Goal: Transaction & Acquisition: Purchase product/service

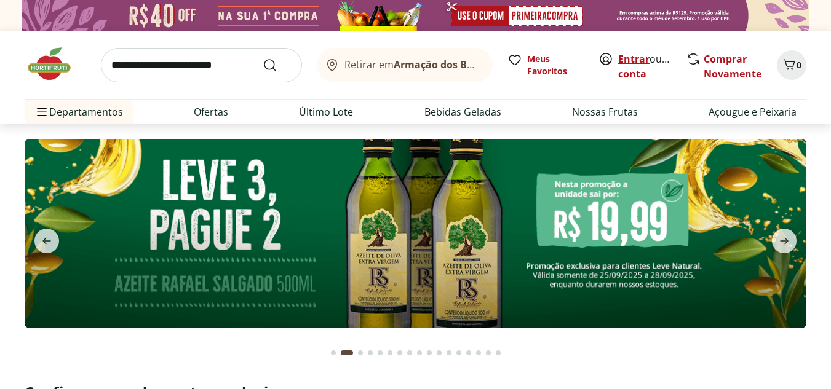
click at [640, 56] on link "Entrar" at bounding box center [633, 59] width 31 height 14
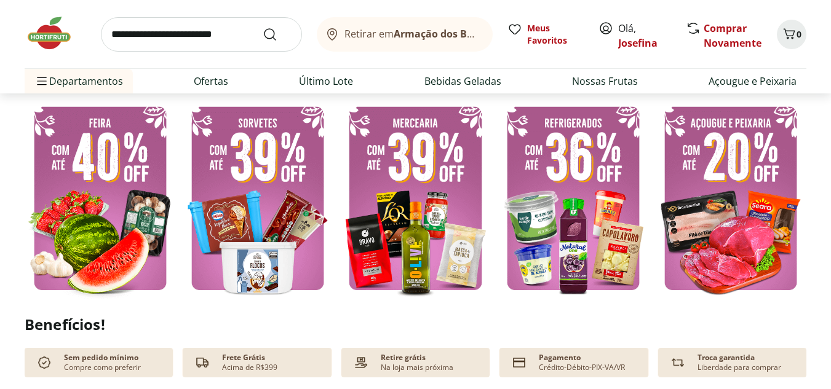
scroll to position [338, 0]
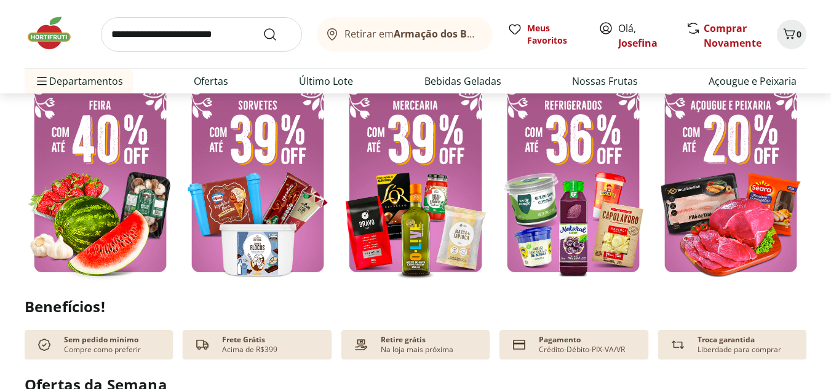
click at [135, 108] on img at bounding box center [100, 180] width 151 height 202
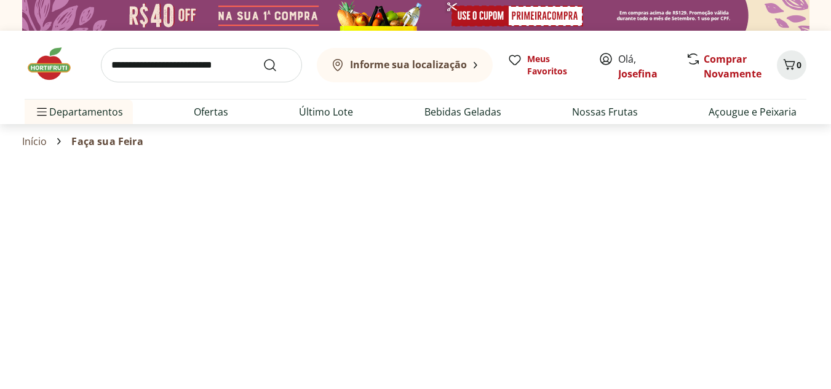
select select "**********"
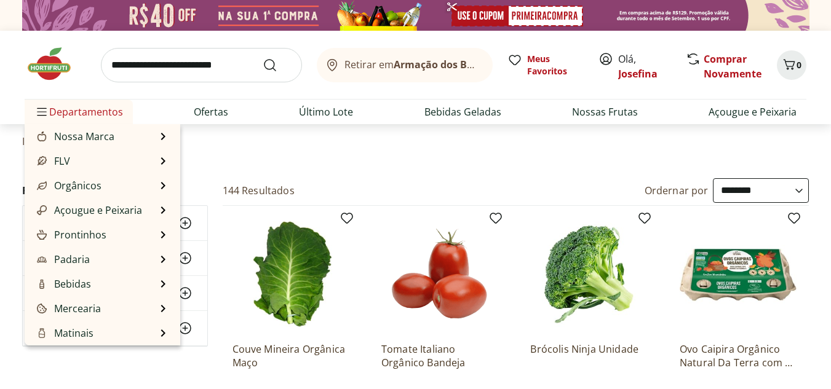
click at [114, 108] on span "Departamentos" at bounding box center [78, 112] width 89 height 30
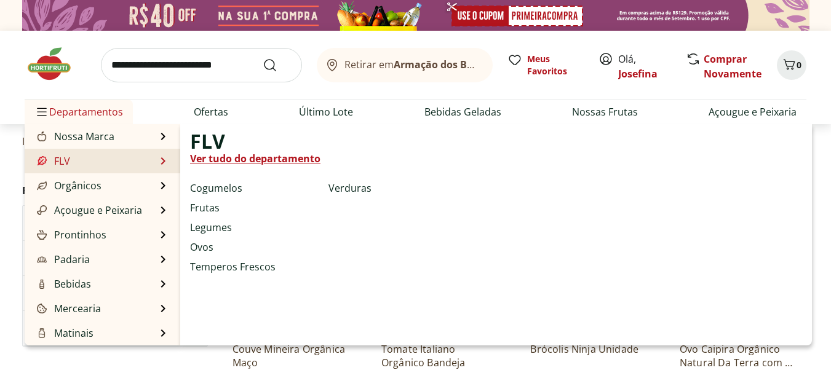
click at [198, 160] on link "Ver tudo do departamento" at bounding box center [255, 158] width 130 height 15
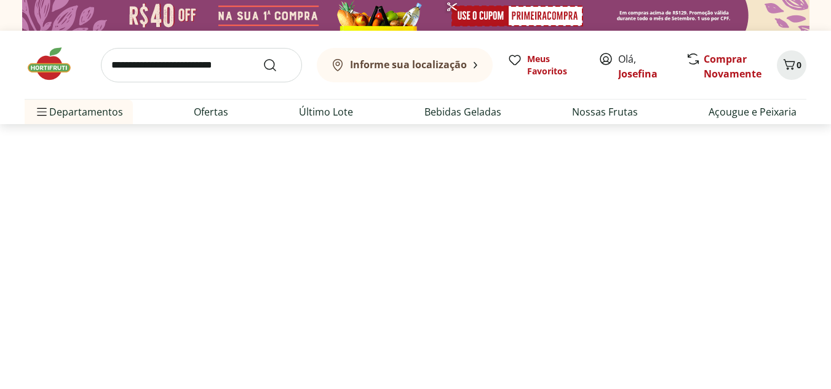
select select "**********"
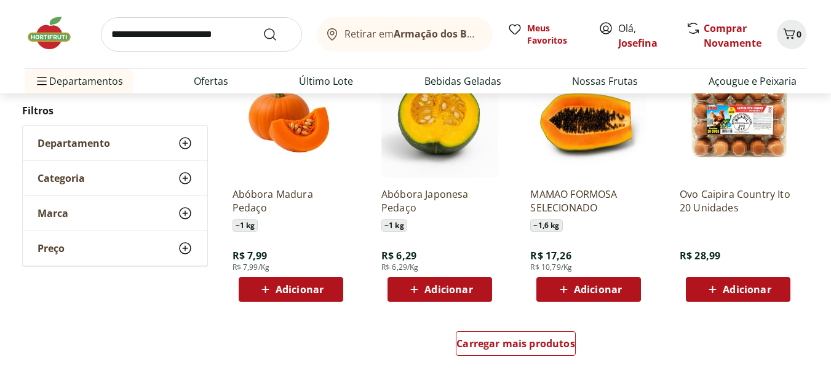
scroll to position [703, 0]
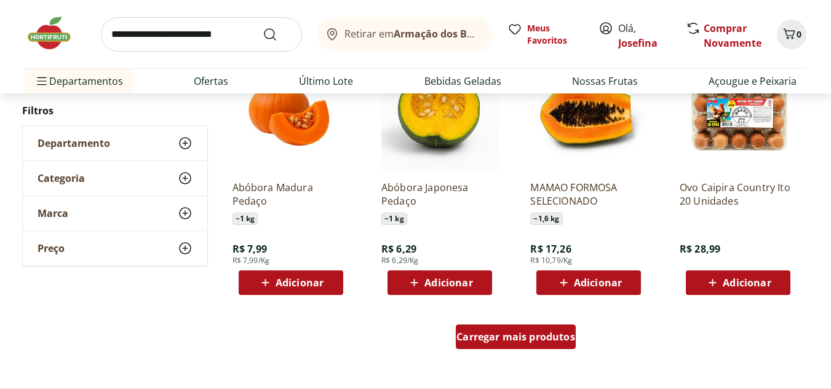
click at [566, 338] on span "Carregar mais produtos" at bounding box center [516, 337] width 119 height 10
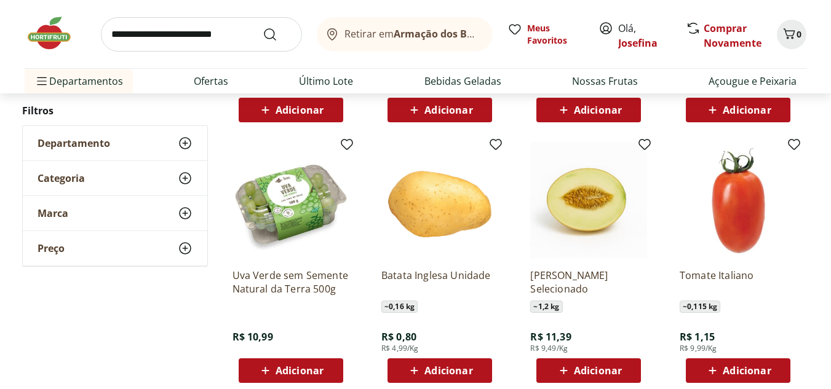
scroll to position [884, 0]
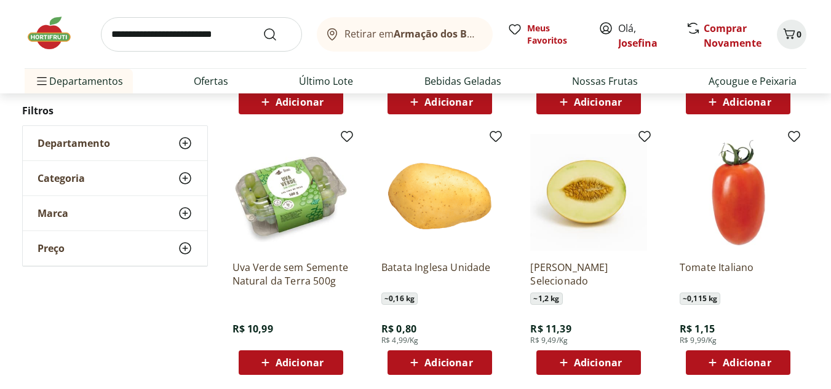
click at [765, 365] on span "Adicionar" at bounding box center [747, 363] width 48 height 10
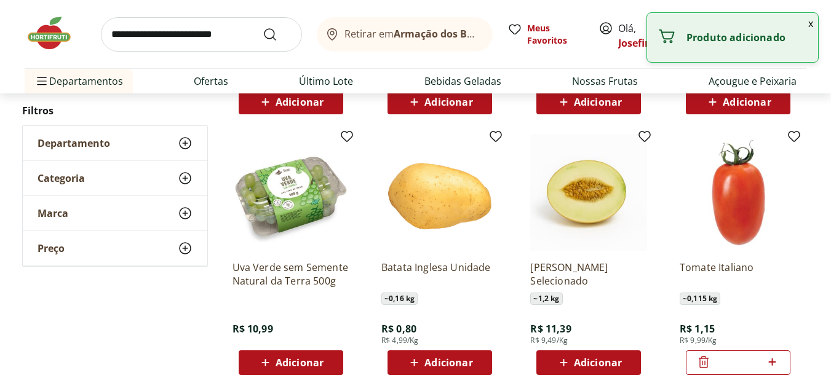
click at [773, 363] on icon at bounding box center [772, 362] width 7 height 7
type input "*"
click at [435, 363] on span "Adicionar" at bounding box center [449, 363] width 48 height 10
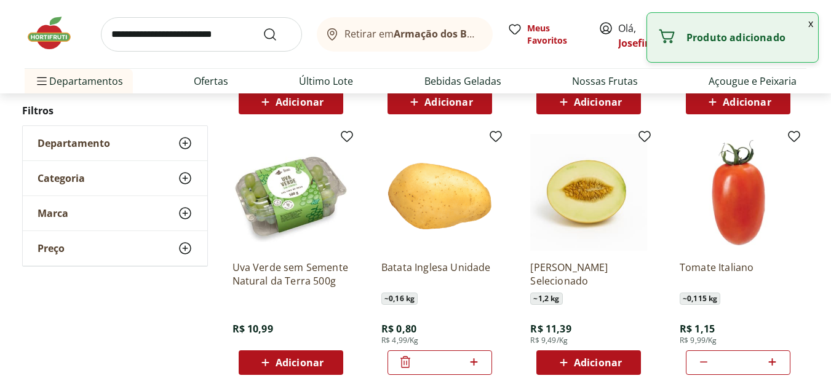
click at [476, 365] on icon at bounding box center [473, 362] width 15 height 15
type input "*"
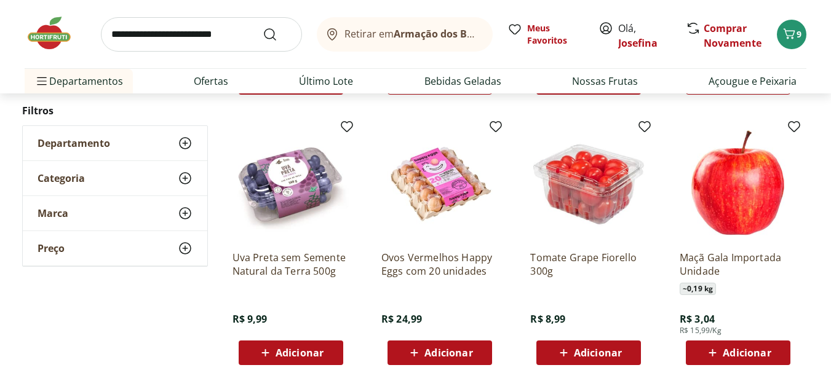
scroll to position [1173, 0]
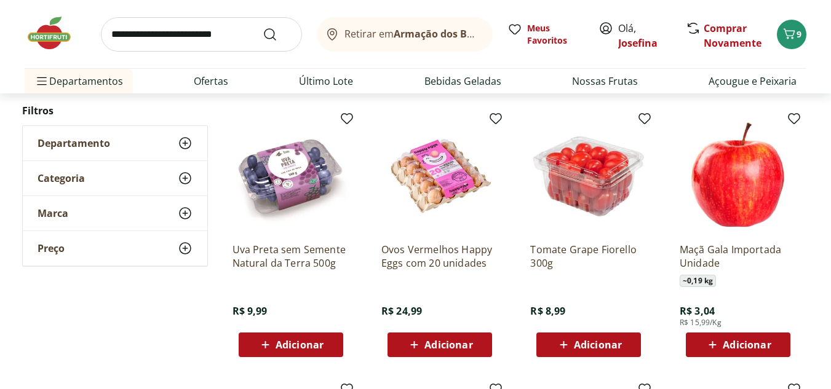
click at [310, 350] on span "Adicionar" at bounding box center [300, 345] width 48 height 10
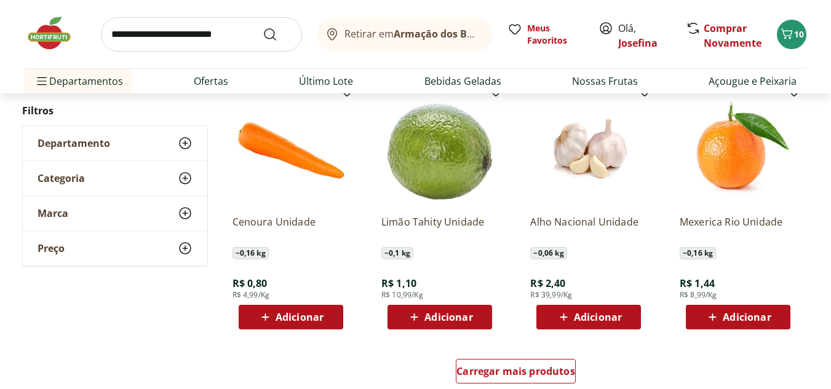
scroll to position [1481, 0]
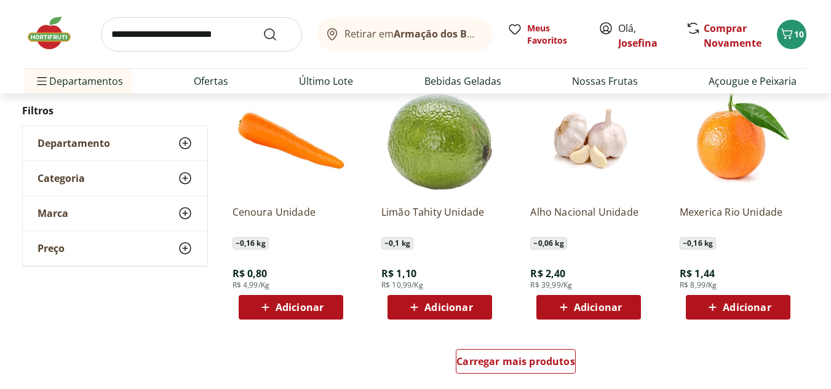
click at [310, 303] on span "Adicionar" at bounding box center [300, 308] width 48 height 10
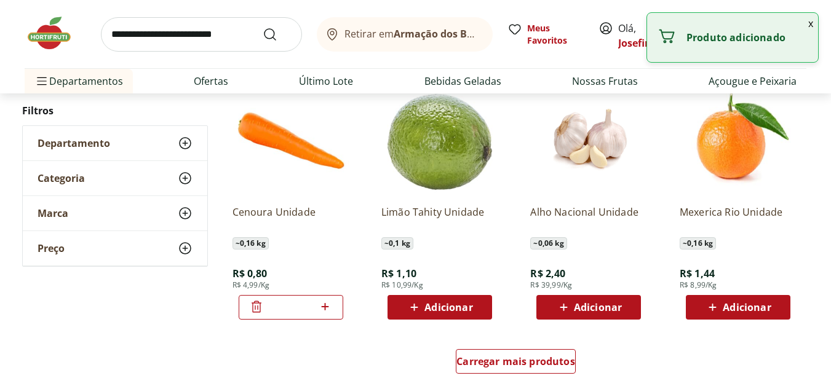
click at [329, 308] on icon at bounding box center [324, 307] width 15 height 15
type input "*"
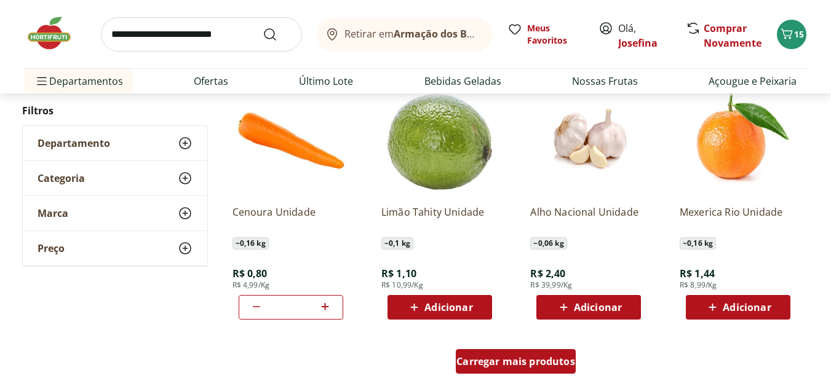
click at [508, 363] on span "Carregar mais produtos" at bounding box center [516, 362] width 119 height 10
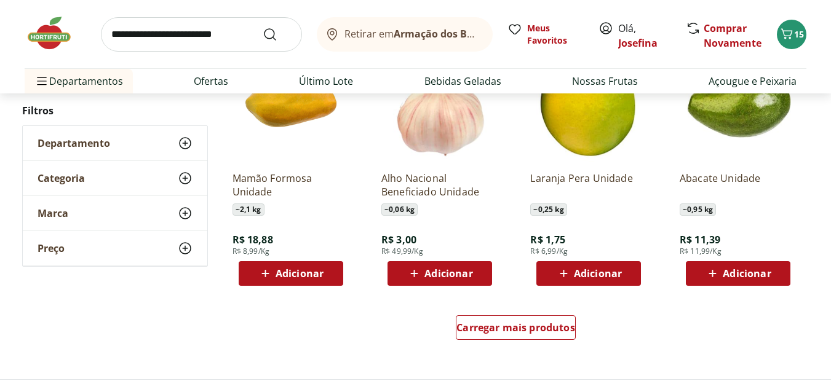
scroll to position [2323, 0]
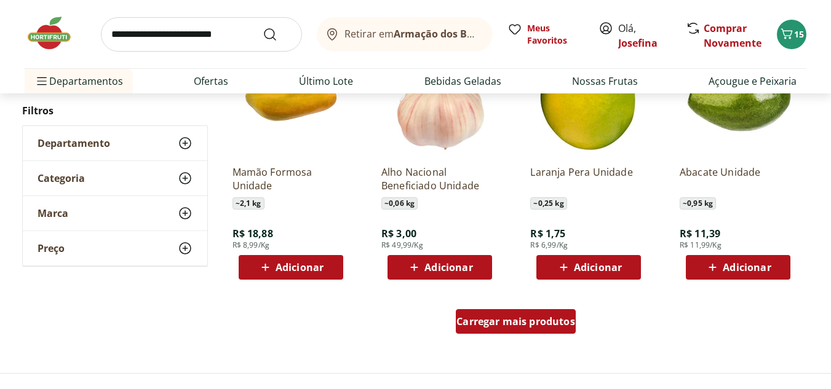
click at [540, 317] on span "Carregar mais produtos" at bounding box center [516, 322] width 119 height 10
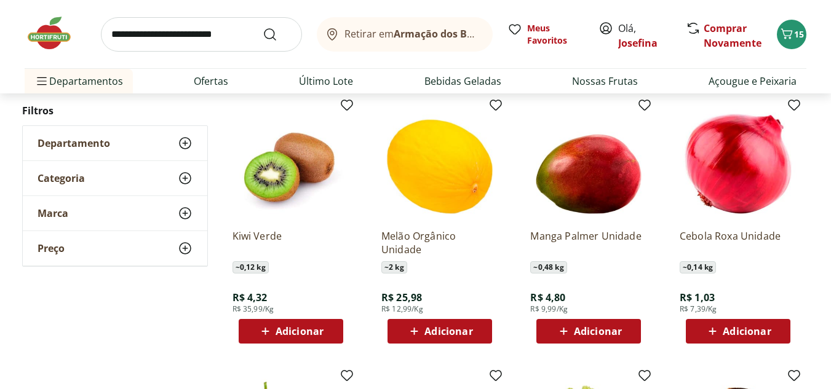
scroll to position [2799, 0]
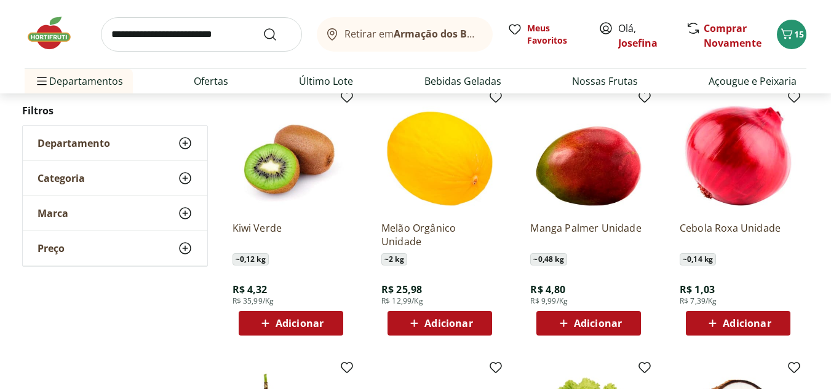
click at [603, 328] on span "Adicionar" at bounding box center [598, 324] width 48 height 10
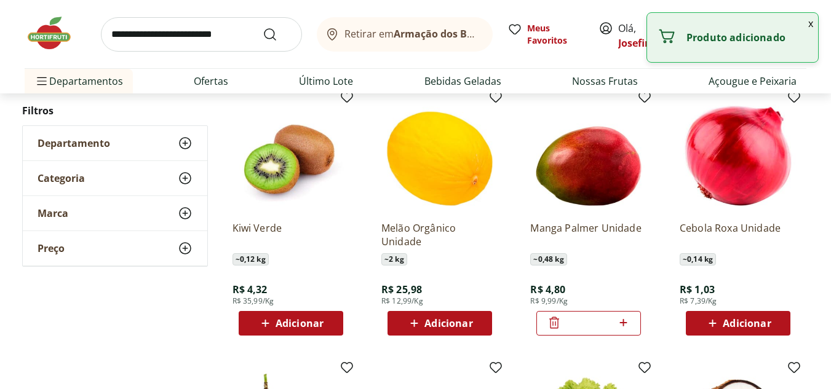
click at [738, 323] on span "Adicionar" at bounding box center [747, 324] width 48 height 10
click at [775, 320] on icon at bounding box center [772, 323] width 15 height 15
type input "*"
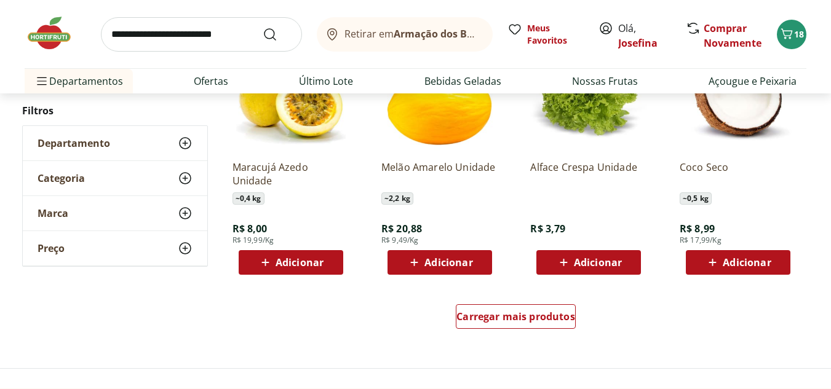
scroll to position [3145, 0]
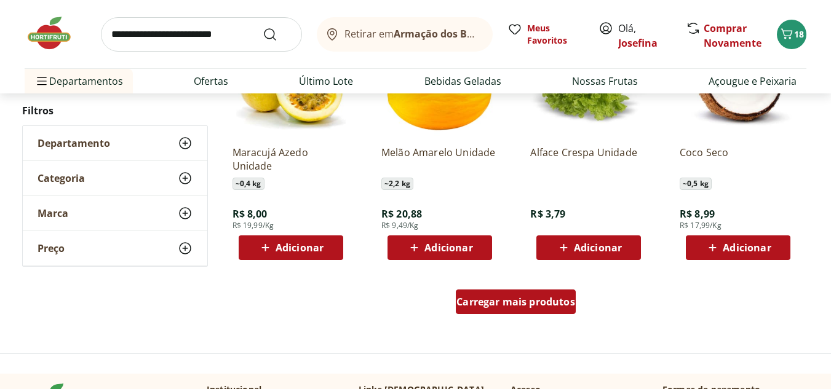
click at [562, 299] on span "Carregar mais produtos" at bounding box center [516, 302] width 119 height 10
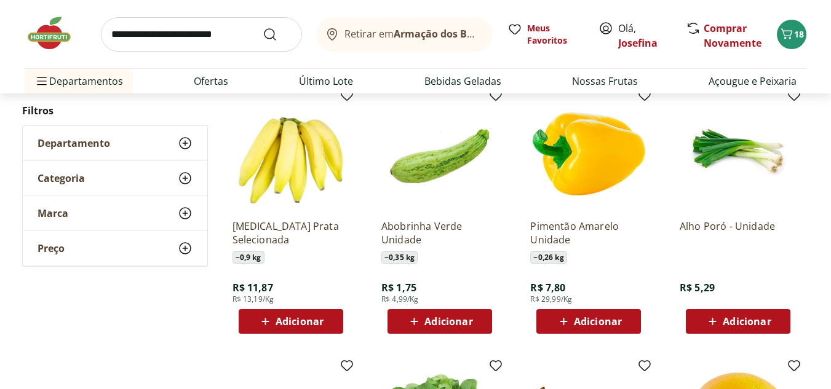
scroll to position [3341, 0]
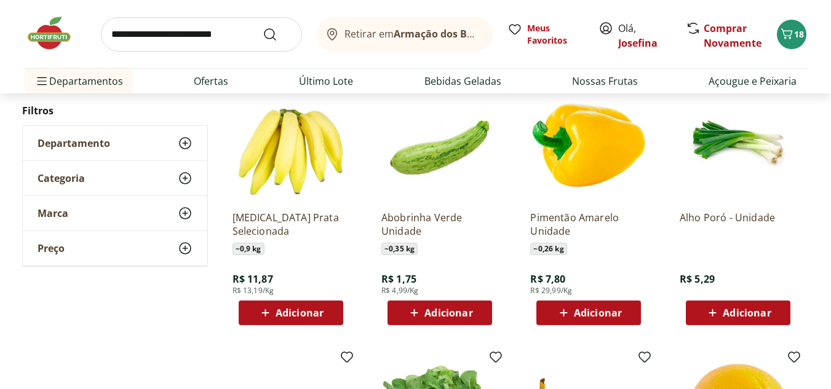
click at [459, 318] on span "Adicionar" at bounding box center [449, 313] width 48 height 10
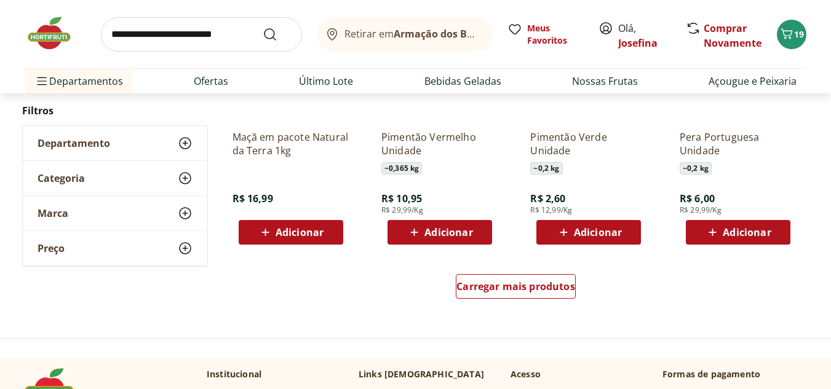
scroll to position [4007, 0]
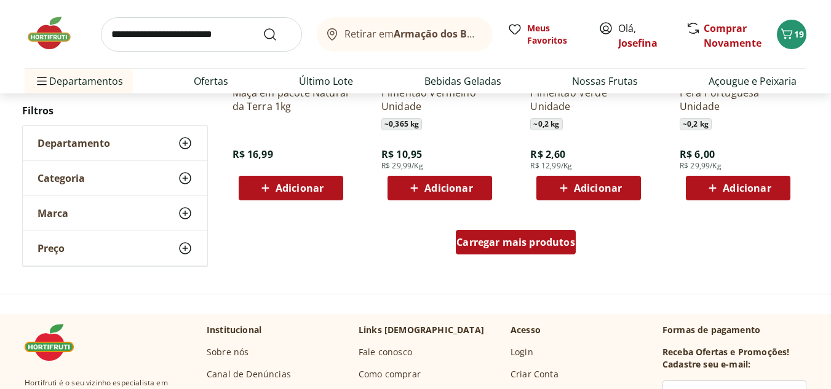
click at [557, 250] on div "Carregar mais produtos" at bounding box center [516, 242] width 120 height 25
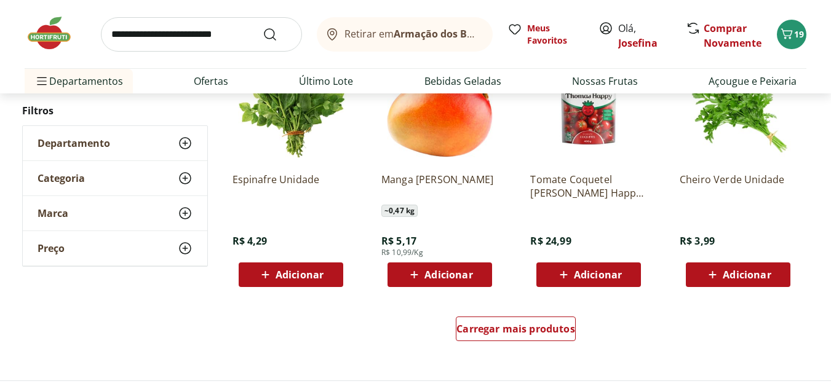
scroll to position [4733, 0]
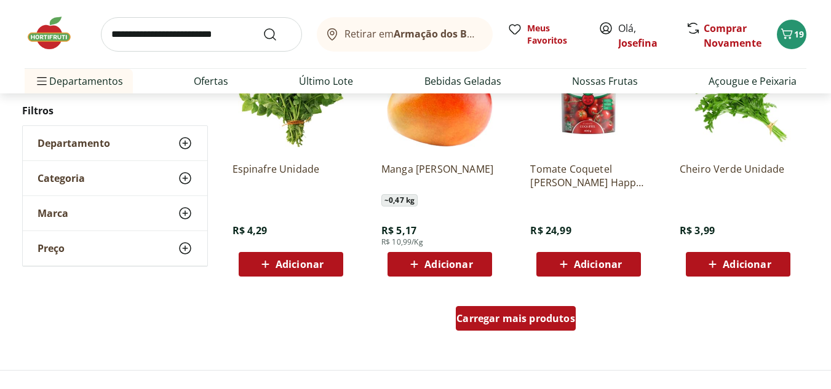
click at [551, 321] on span "Carregar mais produtos" at bounding box center [516, 319] width 119 height 10
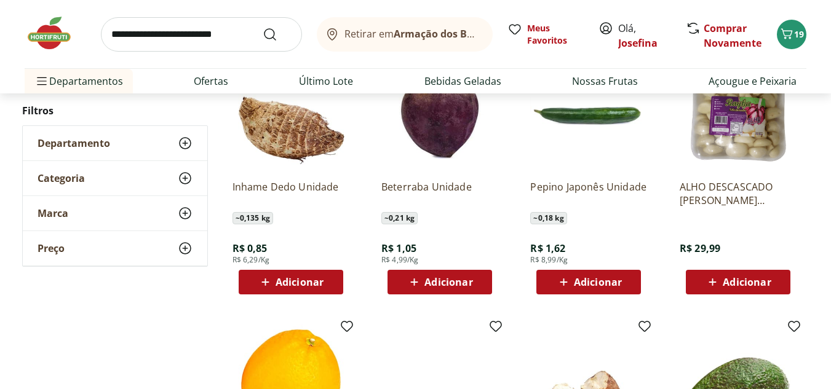
scroll to position [4988, 0]
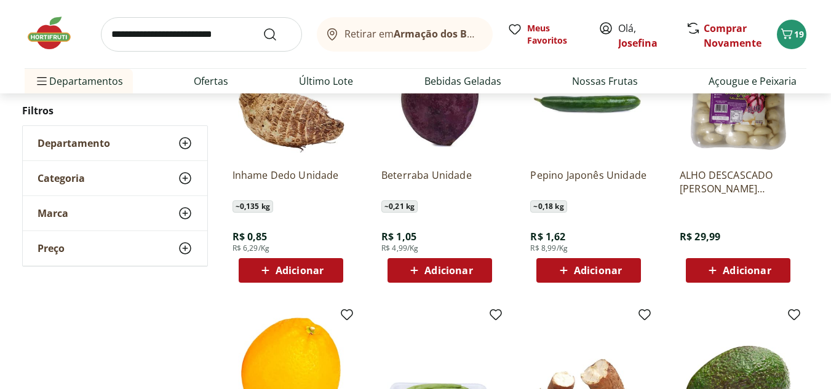
click at [469, 270] on span "Adicionar" at bounding box center [449, 271] width 48 height 10
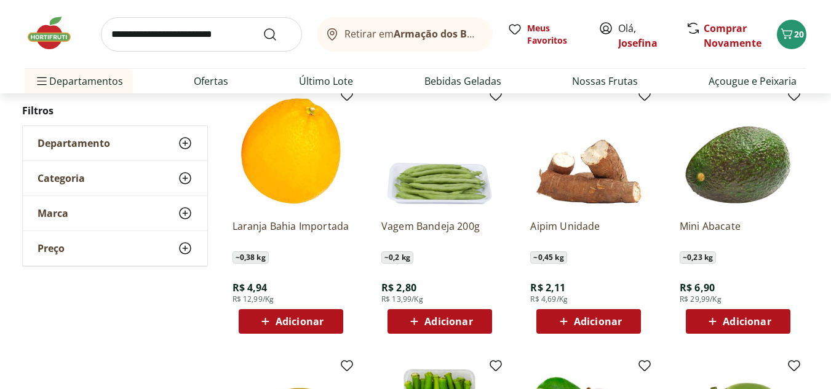
scroll to position [5219, 0]
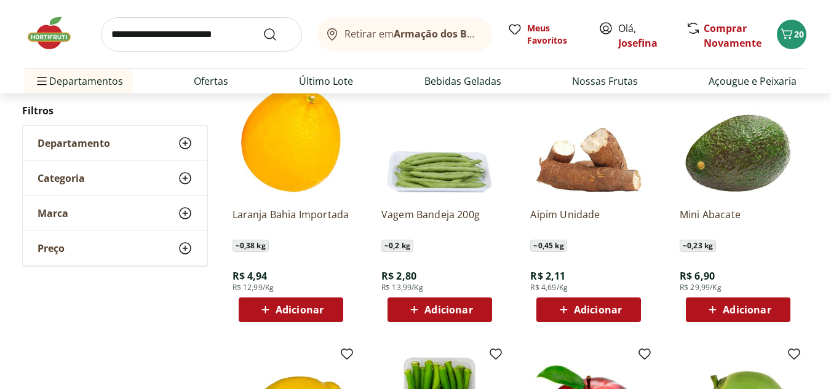
click at [755, 313] on span "Adicionar" at bounding box center [747, 310] width 48 height 10
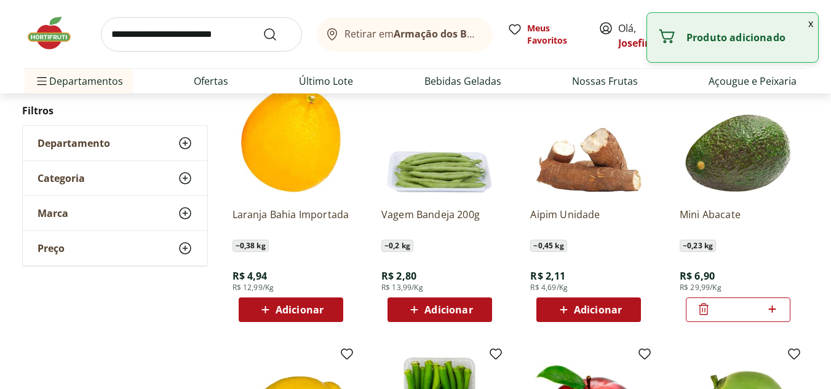
click at [775, 310] on icon at bounding box center [772, 309] width 7 height 7
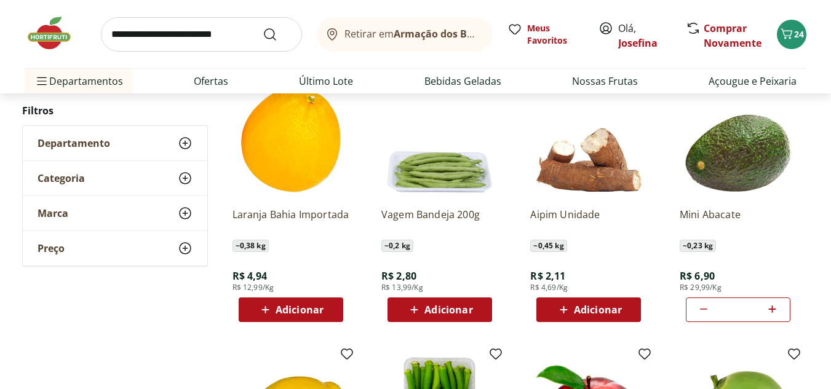
click at [700, 306] on icon at bounding box center [703, 309] width 15 height 15
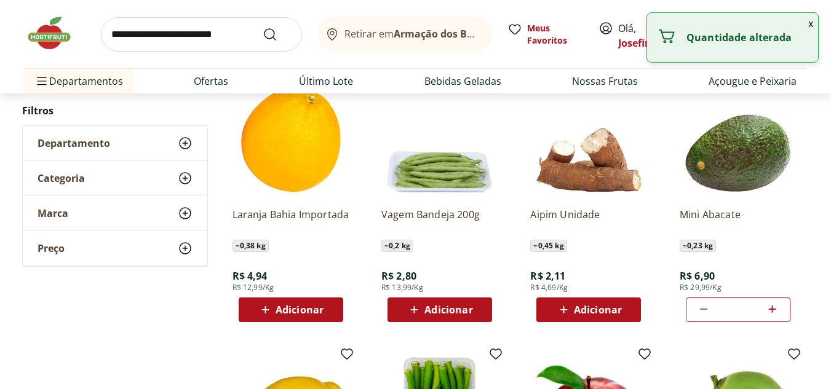
click at [700, 306] on icon at bounding box center [703, 309] width 15 height 15
type input "*"
click at [700, 306] on icon at bounding box center [704, 310] width 10 height 12
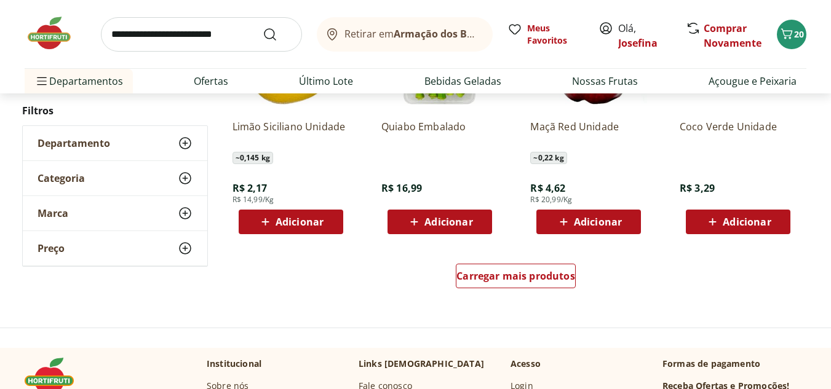
scroll to position [5590, 0]
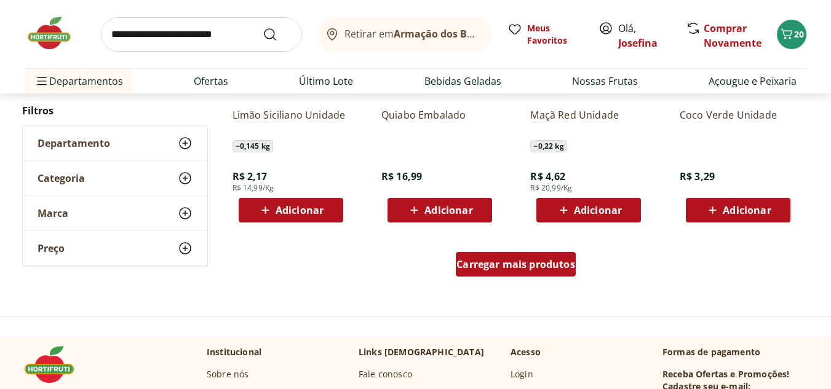
click at [565, 273] on div "Carregar mais produtos" at bounding box center [516, 264] width 120 height 25
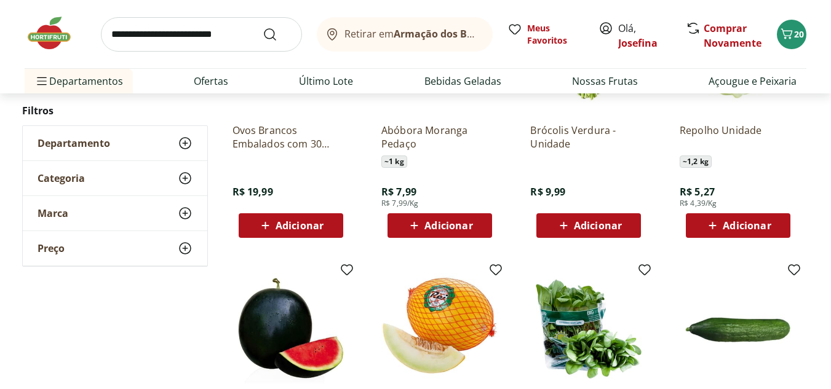
scroll to position [5809, 0]
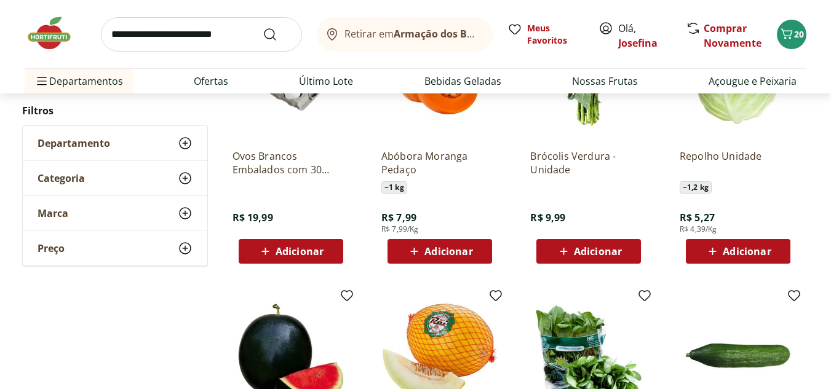
click at [618, 252] on span "Adicionar" at bounding box center [598, 252] width 48 height 10
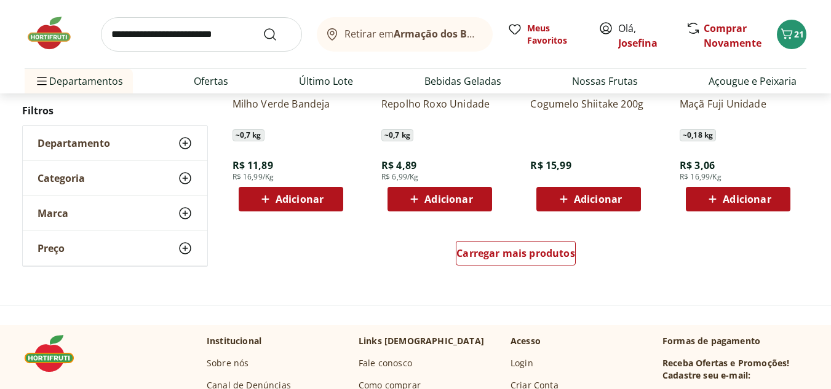
scroll to position [6390, 0]
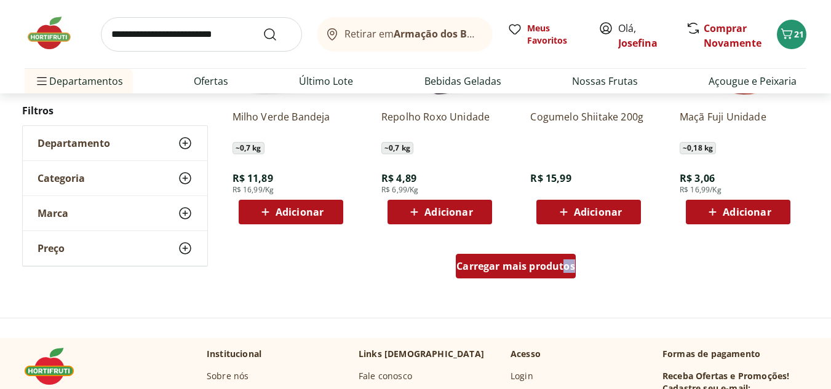
drag, startPoint x: 581, startPoint y: 271, endPoint x: 561, endPoint y: 272, distance: 20.3
click at [561, 272] on div "Carregar mais produtos" at bounding box center [516, 268] width 597 height 59
click at [560, 271] on span "Carregar mais produtos" at bounding box center [516, 266] width 119 height 10
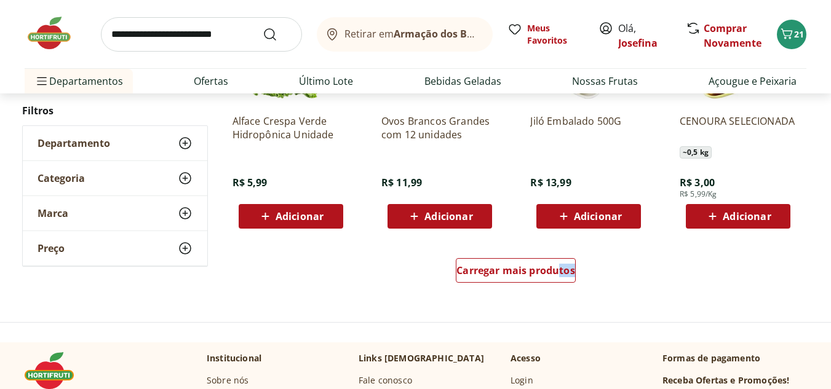
scroll to position [7202, 0]
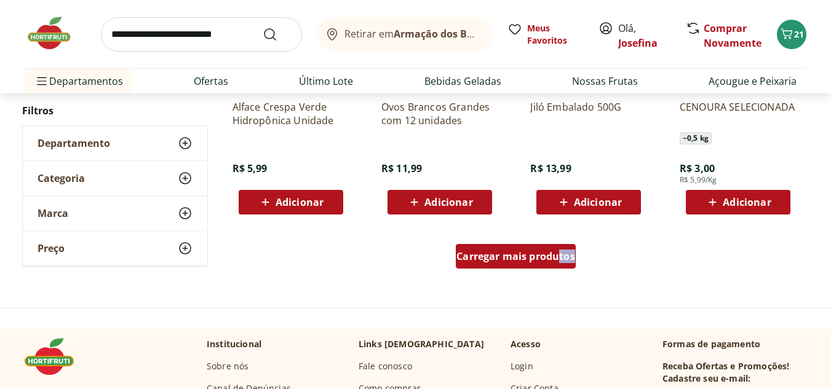
click at [529, 261] on span "Carregar mais produtos" at bounding box center [516, 257] width 119 height 10
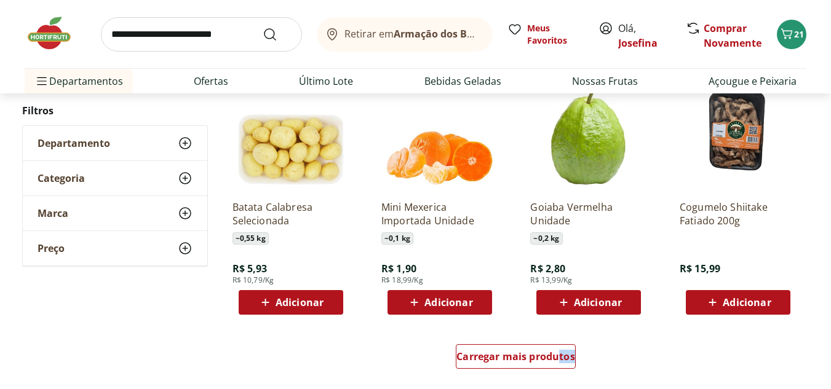
scroll to position [7920, 0]
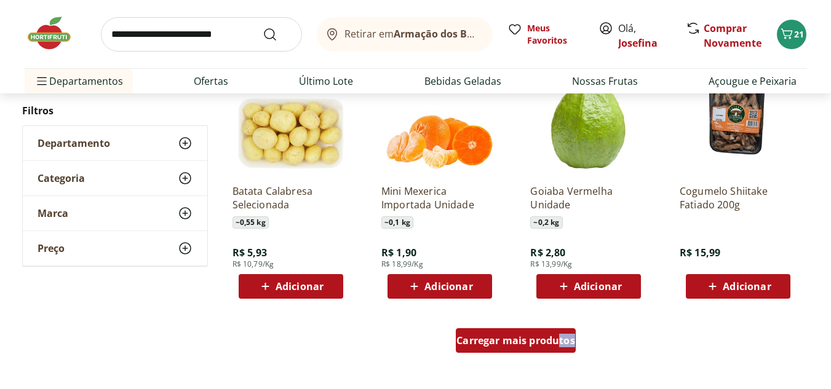
click at [540, 340] on span "Carregar mais produtos" at bounding box center [516, 341] width 119 height 10
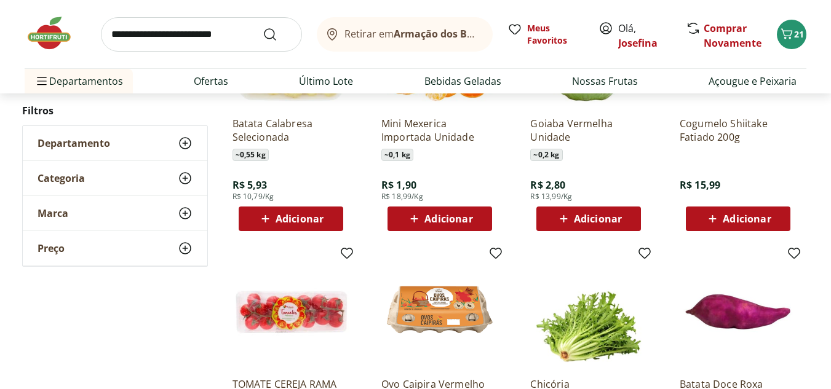
scroll to position [8022, 0]
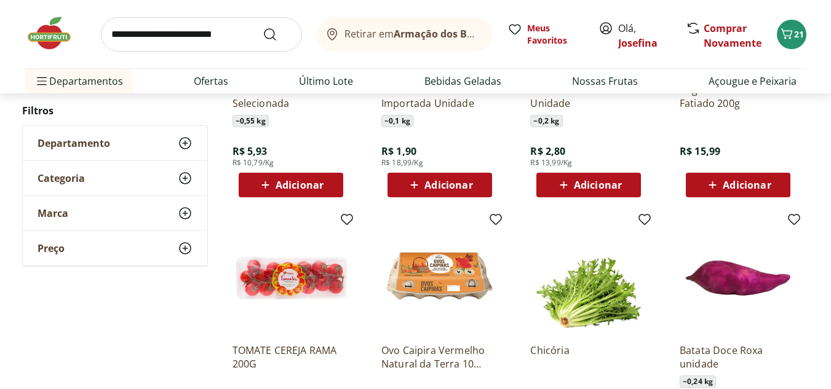
click at [754, 189] on span "Adicionar" at bounding box center [747, 185] width 48 height 10
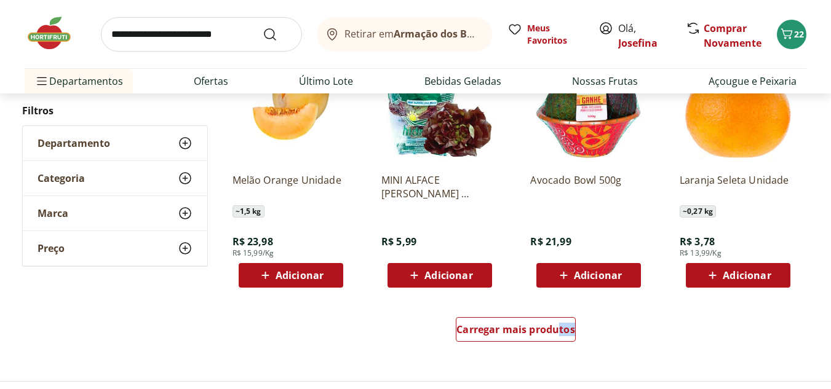
scroll to position [8768, 0]
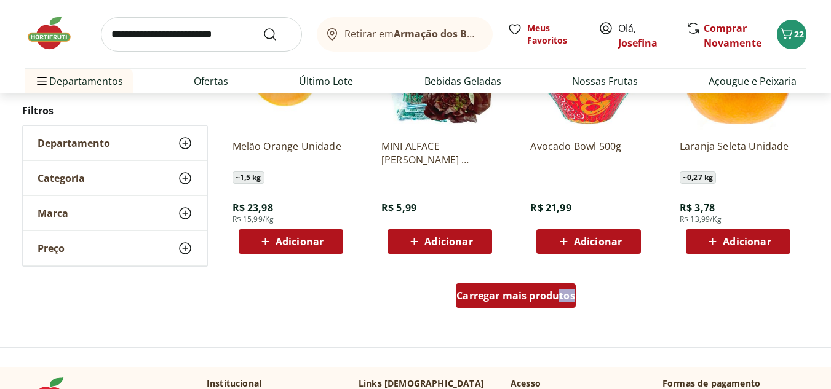
click at [529, 291] on span "Carregar mais produtos" at bounding box center [516, 296] width 119 height 10
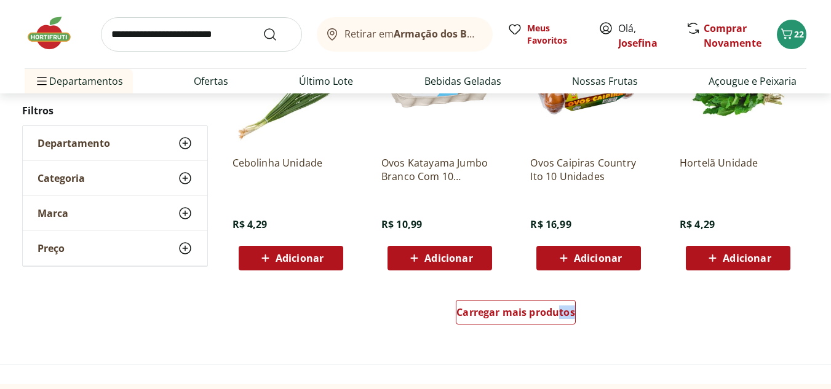
scroll to position [9608, 0]
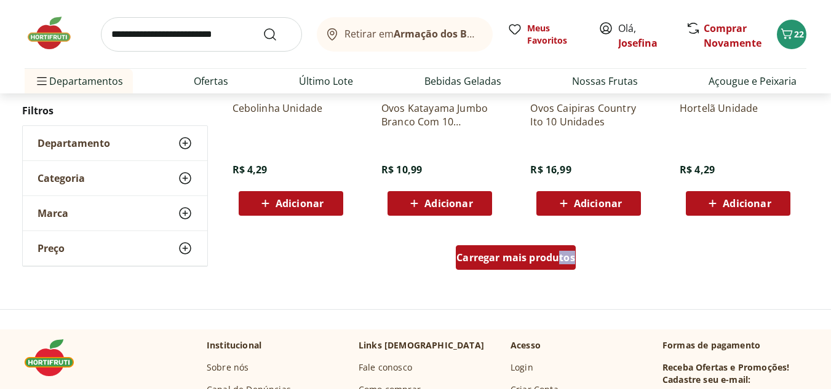
click at [540, 255] on span "Carregar mais produtos" at bounding box center [516, 258] width 119 height 10
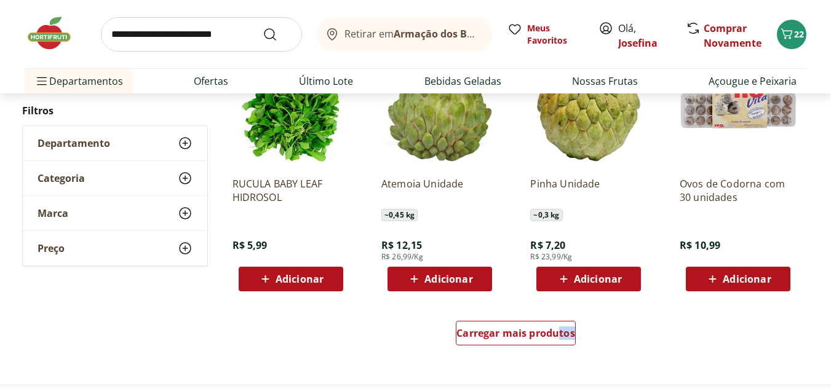
scroll to position [10354, 0]
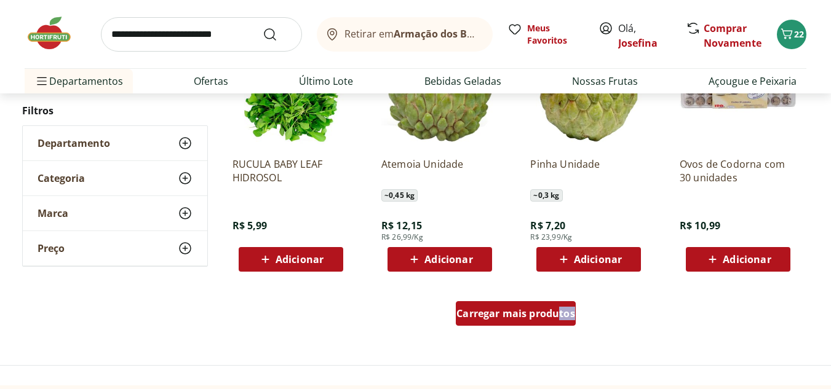
click at [514, 311] on span "Carregar mais produtos" at bounding box center [516, 314] width 119 height 10
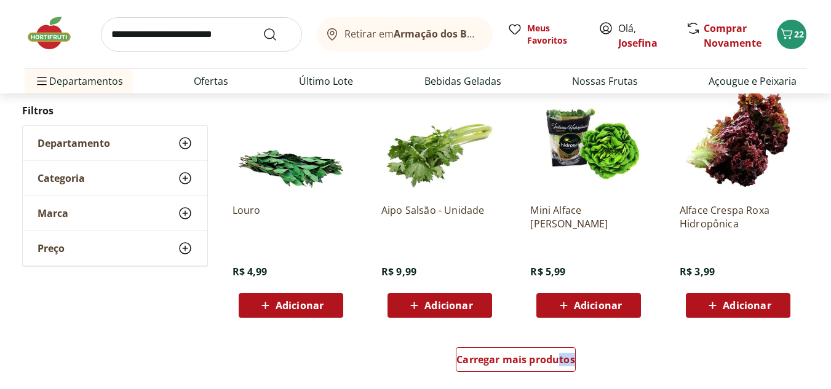
scroll to position [11131, 0]
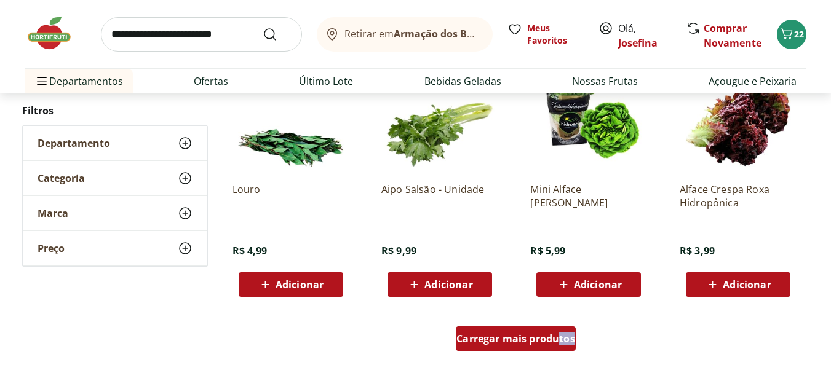
click at [543, 346] on div "Carregar mais produtos" at bounding box center [516, 339] width 120 height 25
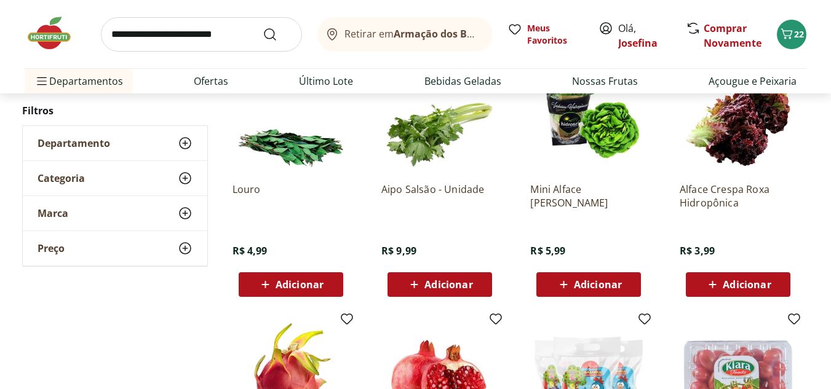
scroll to position [11154, 0]
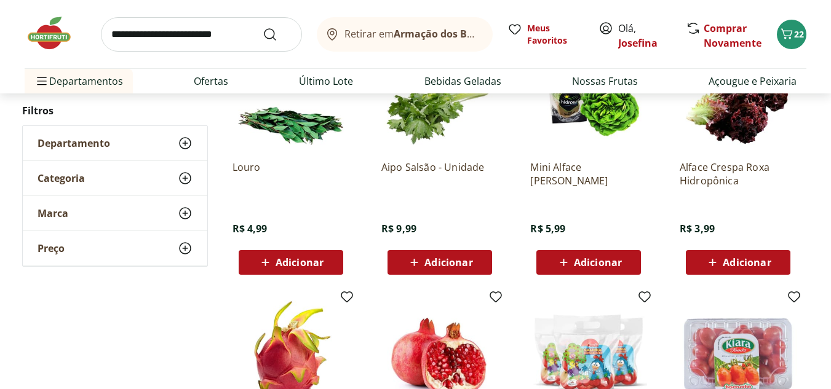
click at [738, 268] on span "Adicionar" at bounding box center [747, 263] width 48 height 10
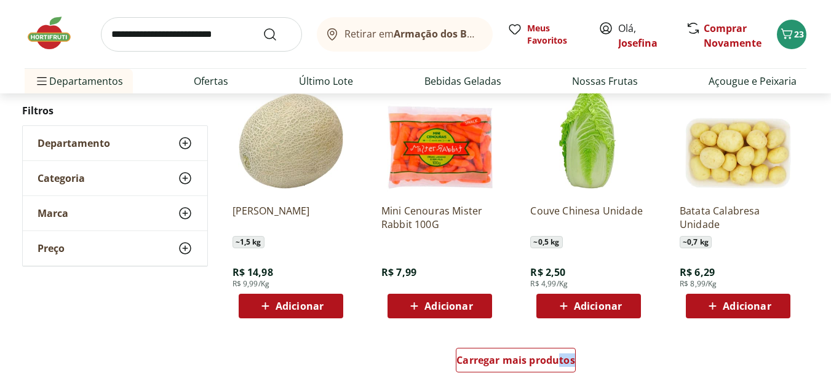
scroll to position [11934, 0]
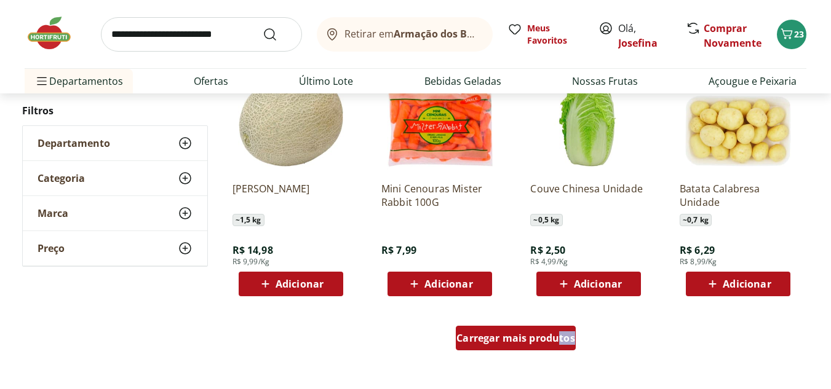
click at [556, 336] on span "Carregar mais produtos" at bounding box center [516, 338] width 119 height 10
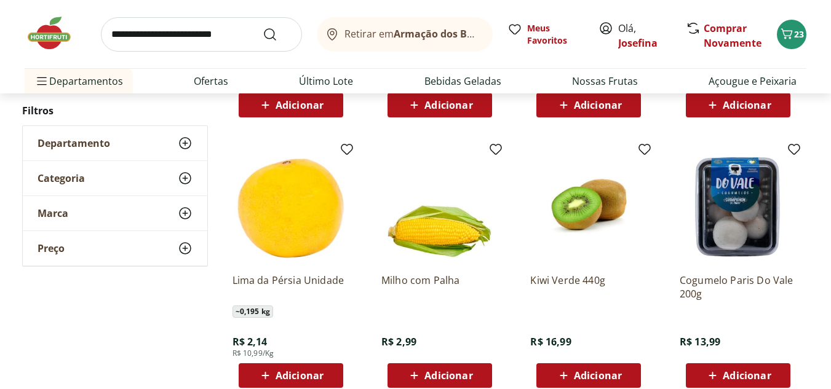
scroll to position [12740, 0]
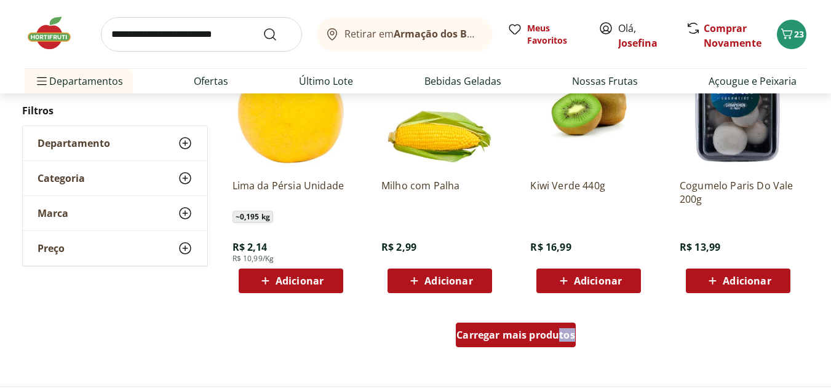
click at [506, 327] on div "Carregar mais produtos" at bounding box center [516, 335] width 120 height 25
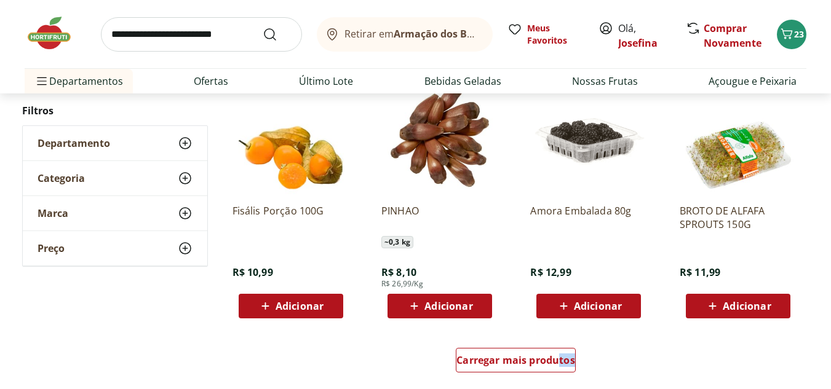
scroll to position [13542, 0]
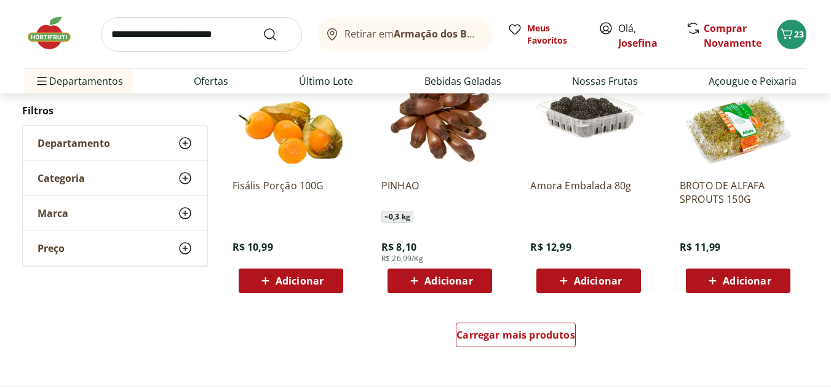
click at [495, 322] on div "Carregar mais produtos" at bounding box center [516, 337] width 597 height 59
click at [493, 334] on span "Carregar mais produtos" at bounding box center [516, 335] width 119 height 10
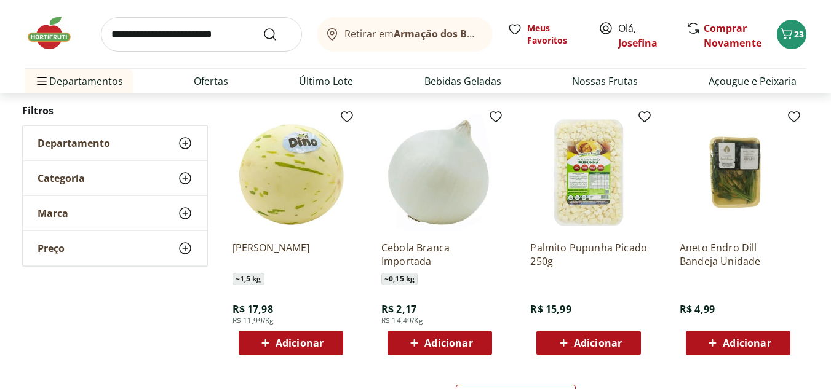
scroll to position [14309, 0]
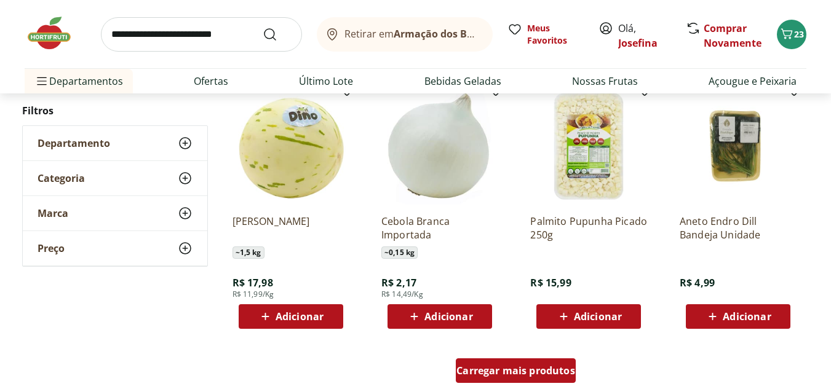
click at [485, 371] on span "Carregar mais produtos" at bounding box center [516, 371] width 119 height 10
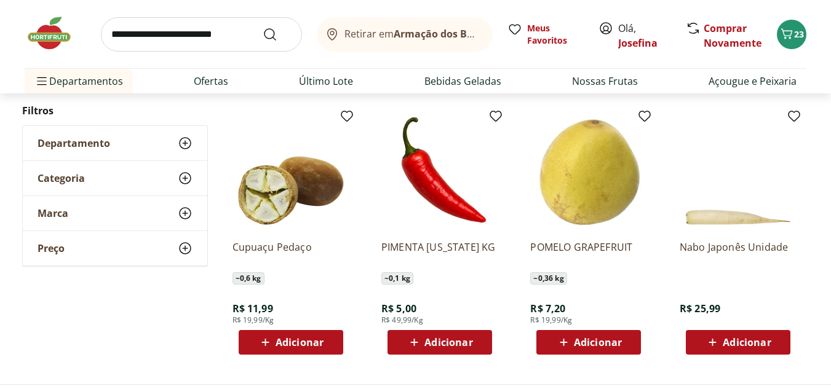
scroll to position [15030, 0]
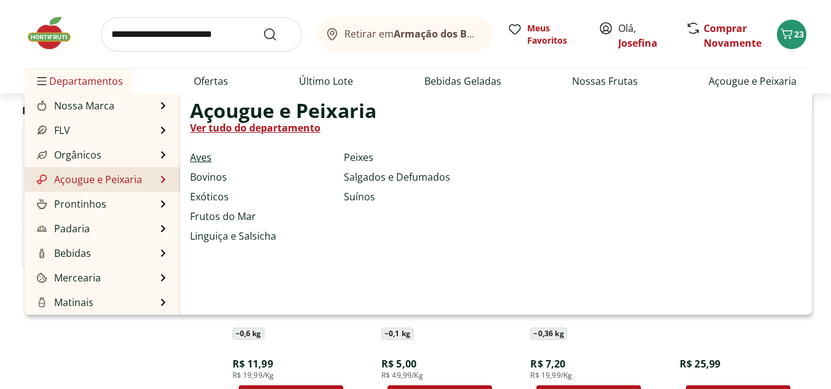
click at [201, 159] on link "Aves" at bounding box center [201, 157] width 22 height 15
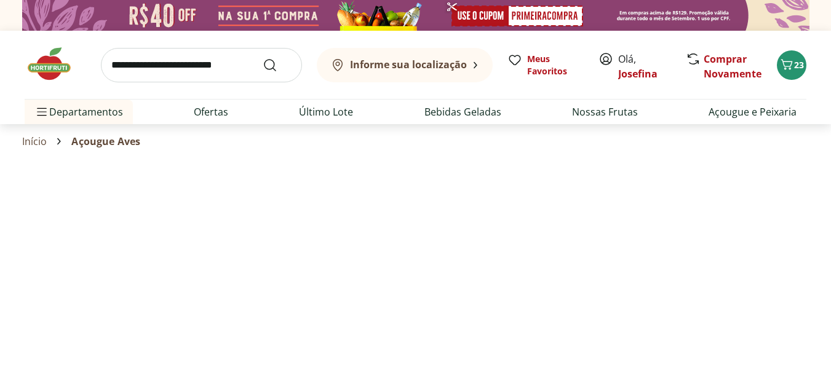
select select "**********"
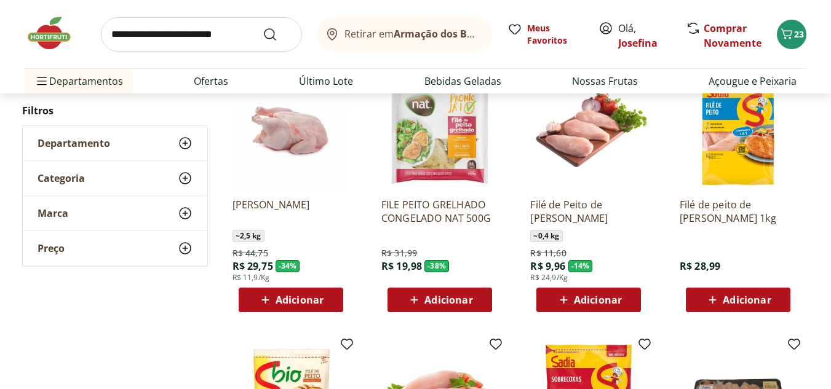
scroll to position [152, 0]
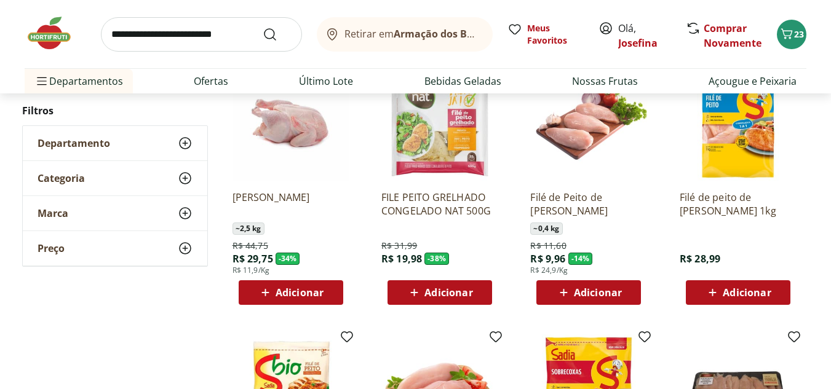
click at [593, 288] on span "Adicionar" at bounding box center [598, 293] width 48 height 10
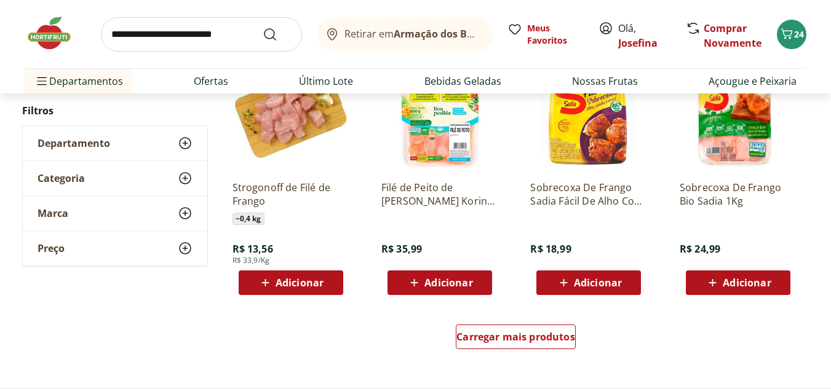
scroll to position [731, 0]
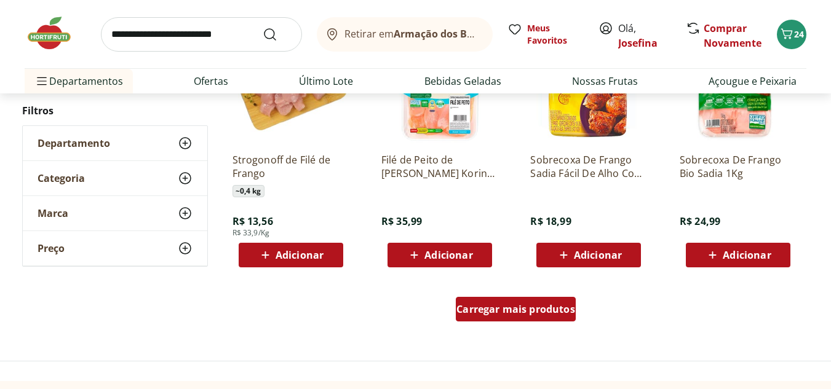
click at [519, 311] on span "Carregar mais produtos" at bounding box center [516, 310] width 119 height 10
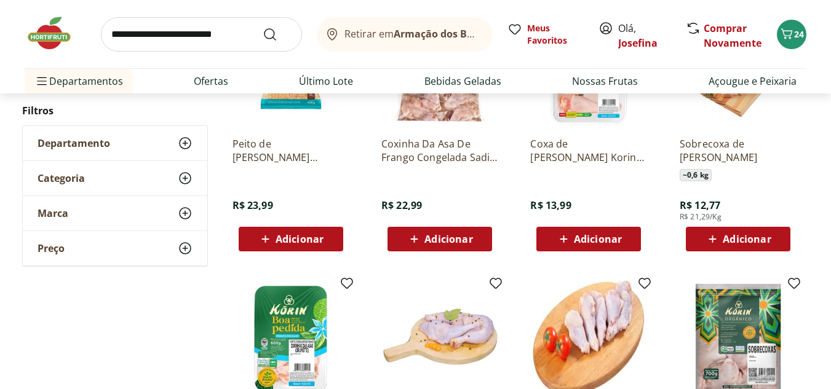
scroll to position [1283, 0]
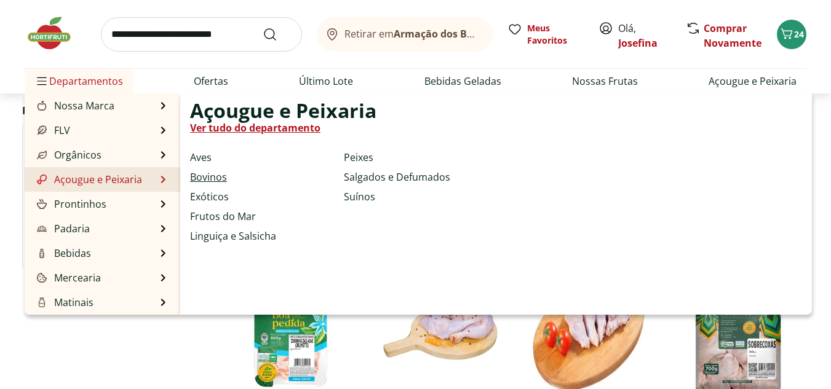
click at [207, 176] on link "Bovinos" at bounding box center [208, 177] width 37 height 15
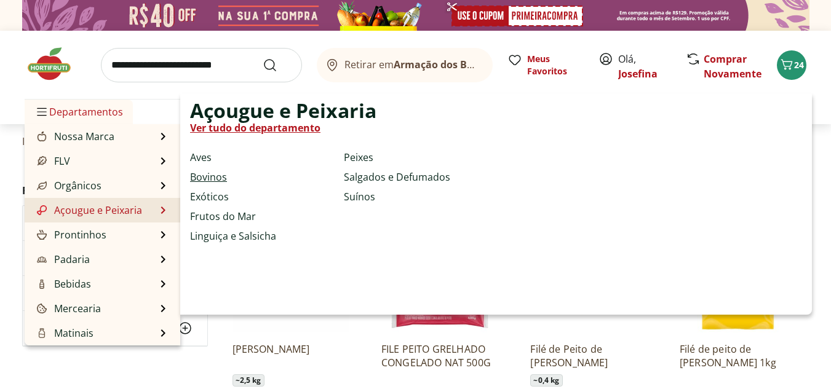
select select "**********"
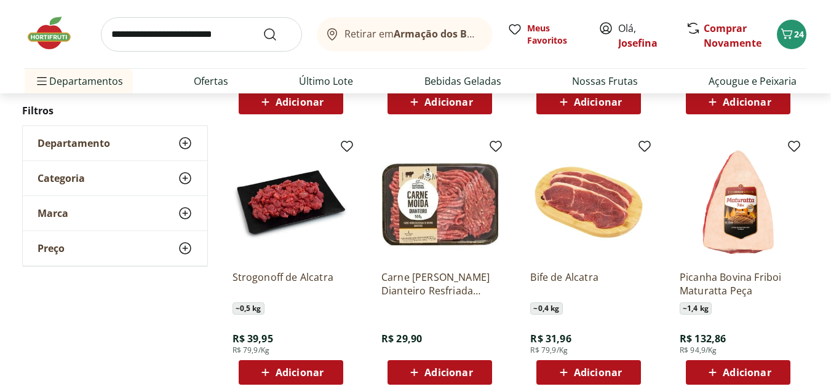
scroll to position [682, 0]
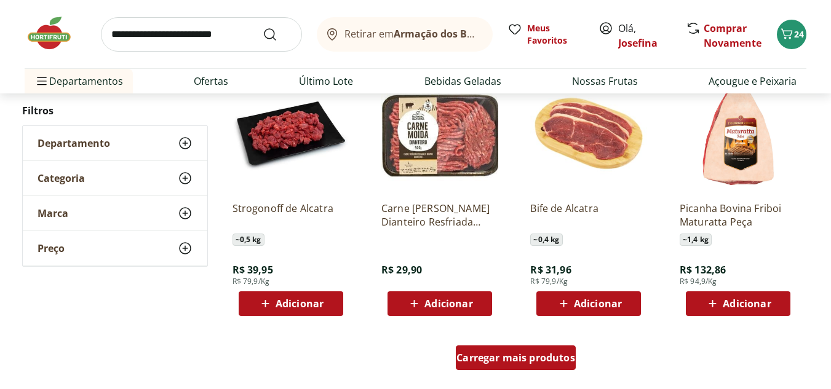
click at [540, 353] on span "Carregar mais produtos" at bounding box center [516, 358] width 119 height 10
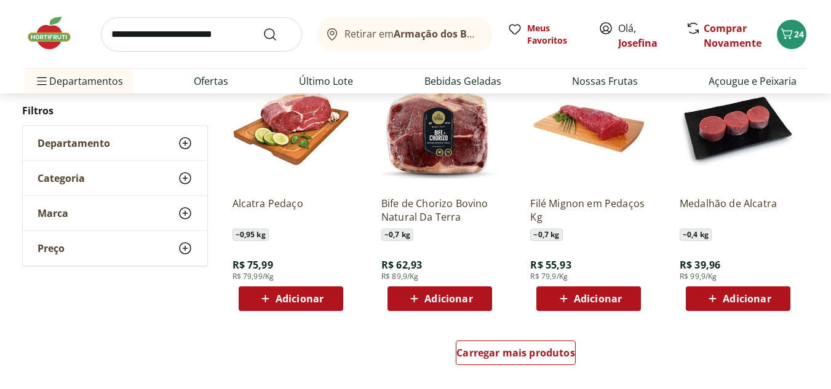
scroll to position [1515, 0]
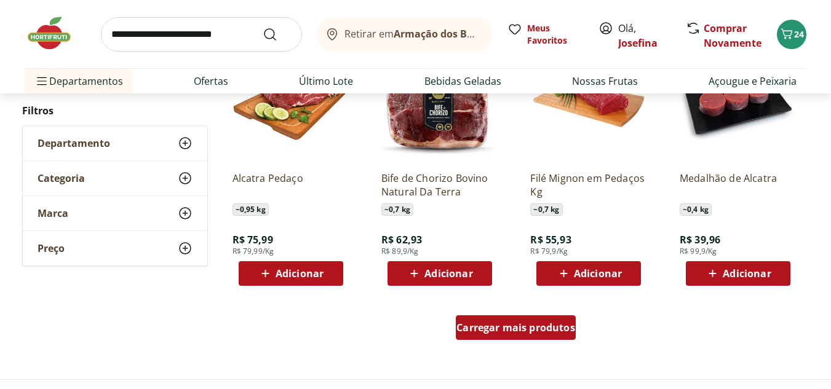
click at [555, 325] on span "Carregar mais produtos" at bounding box center [516, 328] width 119 height 10
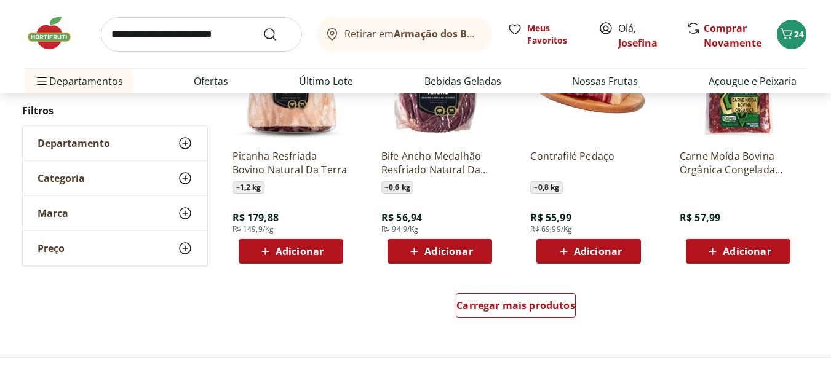
scroll to position [2371, 0]
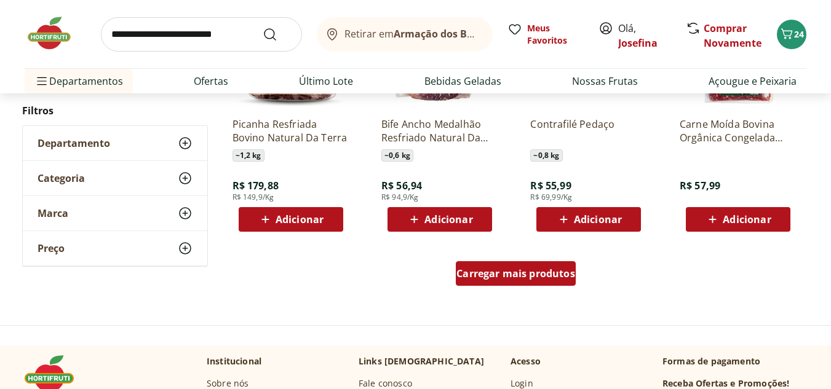
click at [527, 269] on span "Carregar mais produtos" at bounding box center [516, 274] width 119 height 10
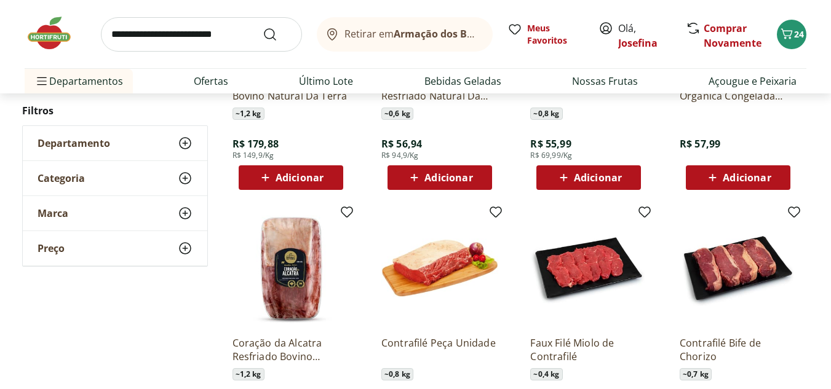
scroll to position [2462, 0]
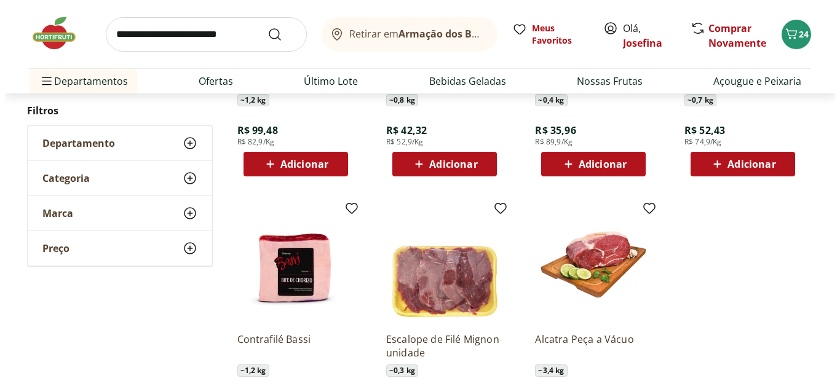
scroll to position [348, 0]
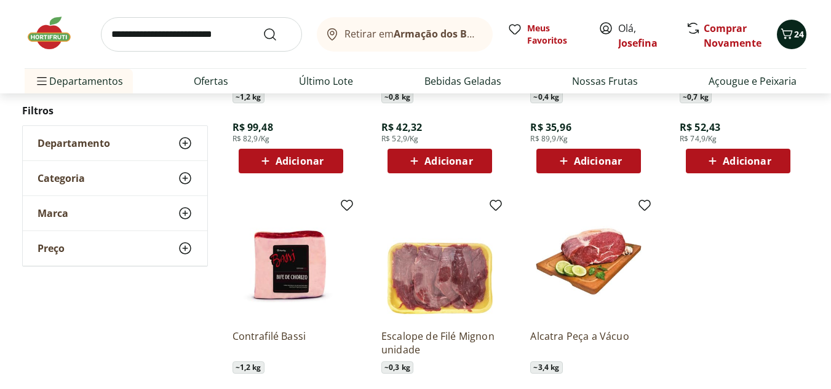
click at [791, 32] on icon "Carrinho" at bounding box center [787, 33] width 15 height 15
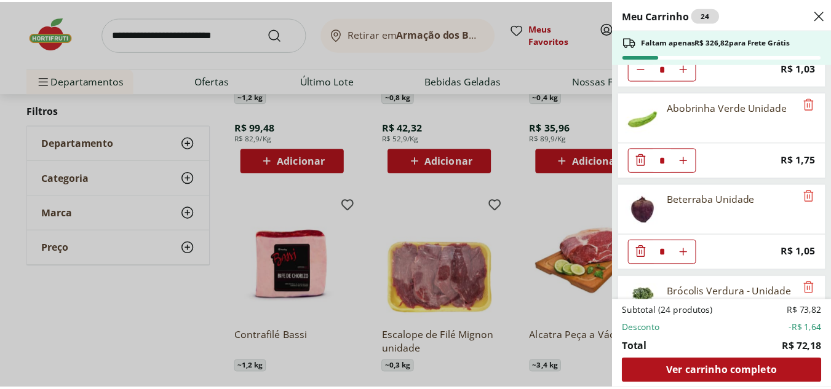
scroll to position [876, 0]
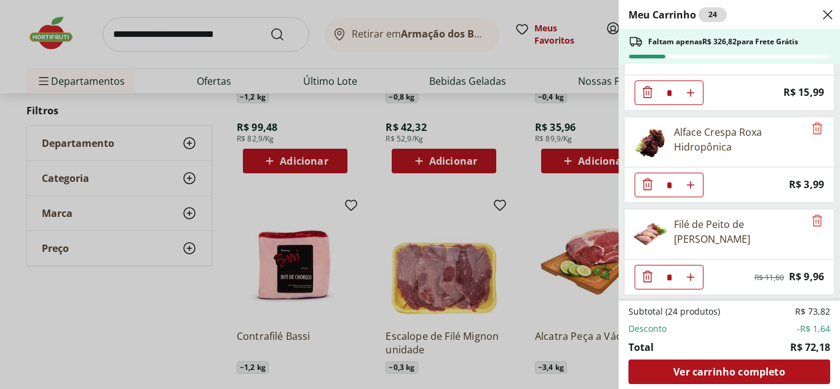
click at [693, 281] on icon "Aumentar Quantidade" at bounding box center [691, 278] width 10 height 10
type input "*"
click at [190, 313] on div "Meu Carrinho 25 Faltam apenas R$ 316,86 para Frete Grátis Tomate Italiano * Pri…" at bounding box center [420, 194] width 840 height 389
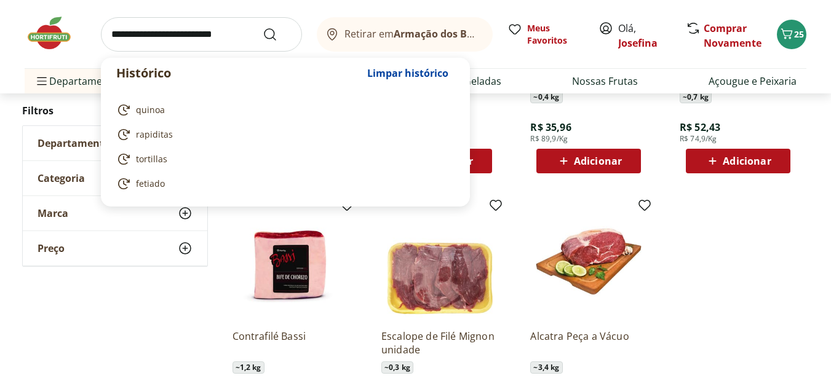
click at [161, 45] on input "search" at bounding box center [201, 34] width 201 height 34
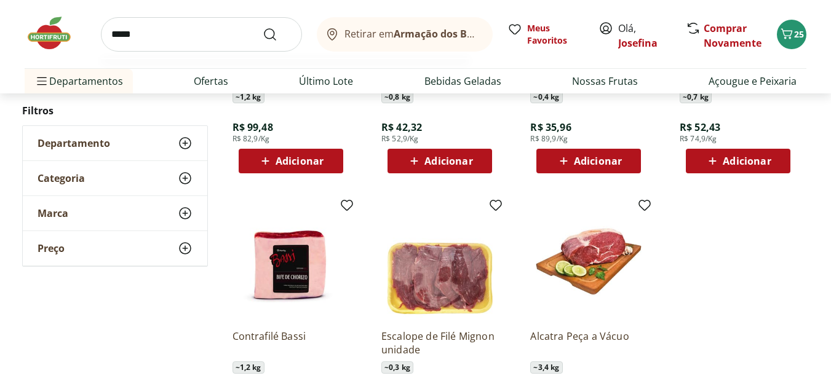
type input "*****"
click at [263, 27] on button "Submit Search" at bounding box center [278, 34] width 30 height 15
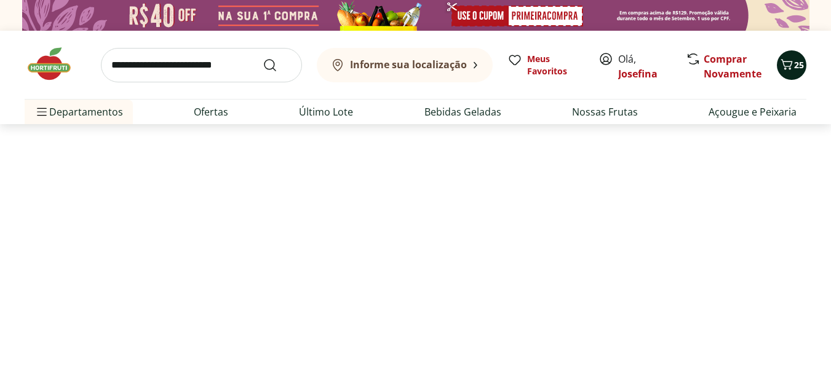
select select "**********"
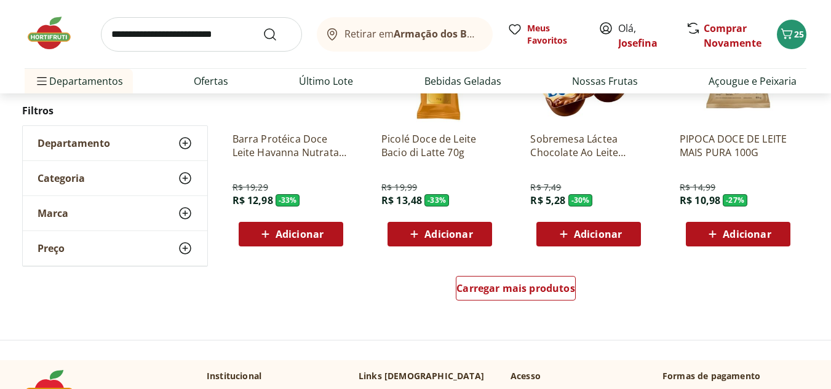
scroll to position [815, 0]
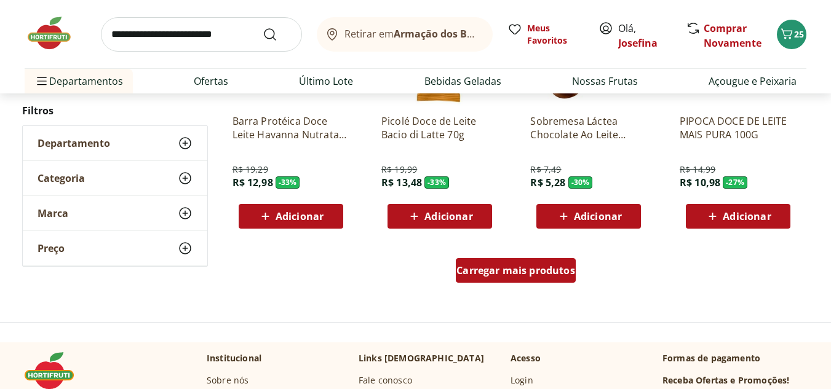
click at [482, 263] on div "Carregar mais produtos" at bounding box center [516, 270] width 120 height 25
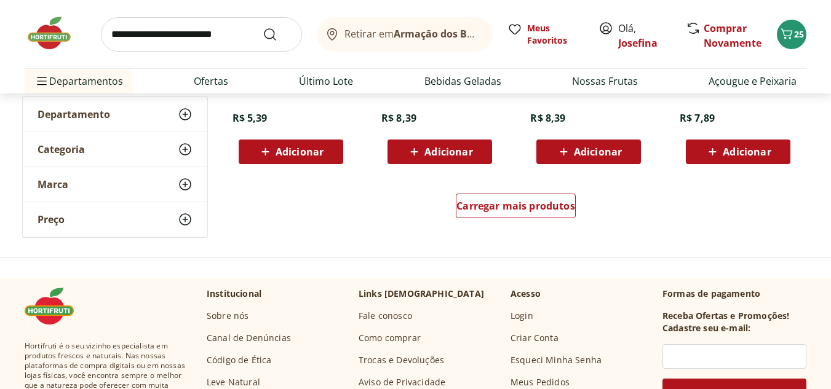
scroll to position [1686, 0]
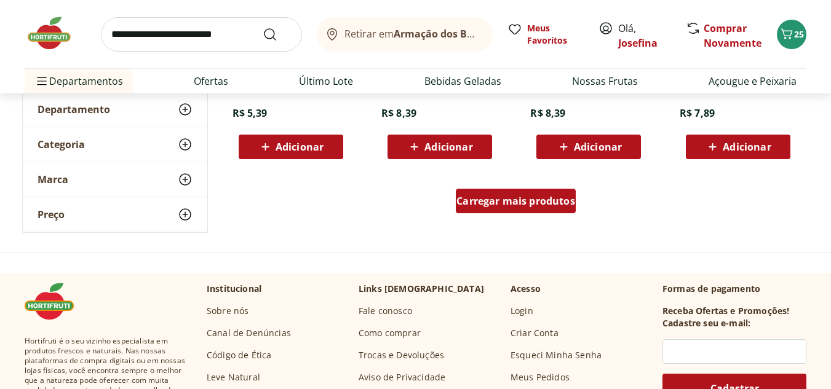
click at [564, 198] on span "Carregar mais produtos" at bounding box center [516, 201] width 119 height 10
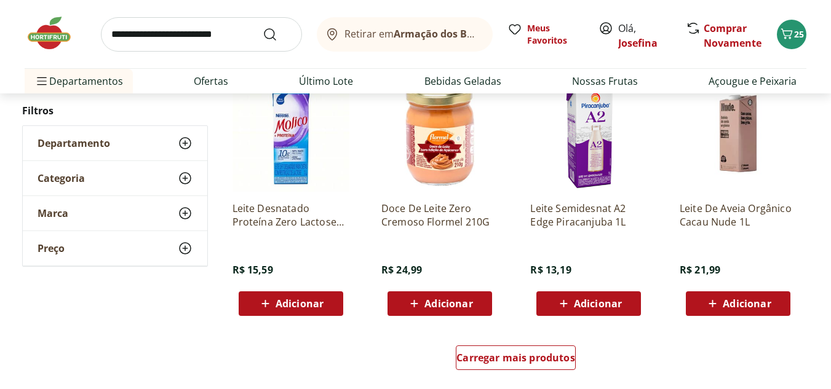
scroll to position [2350, 0]
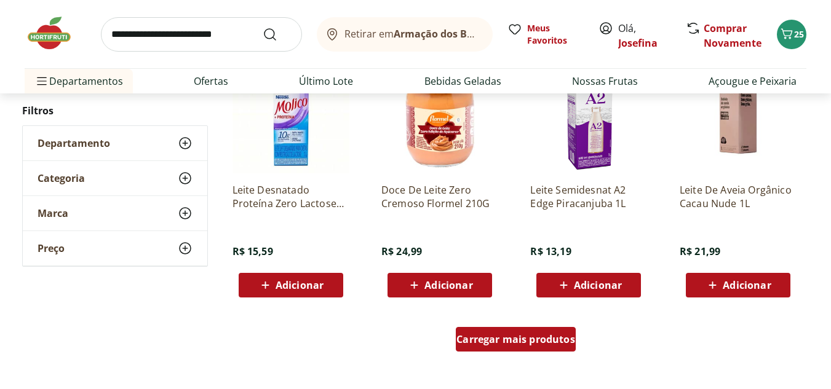
click at [497, 341] on span "Carregar mais produtos" at bounding box center [516, 340] width 119 height 10
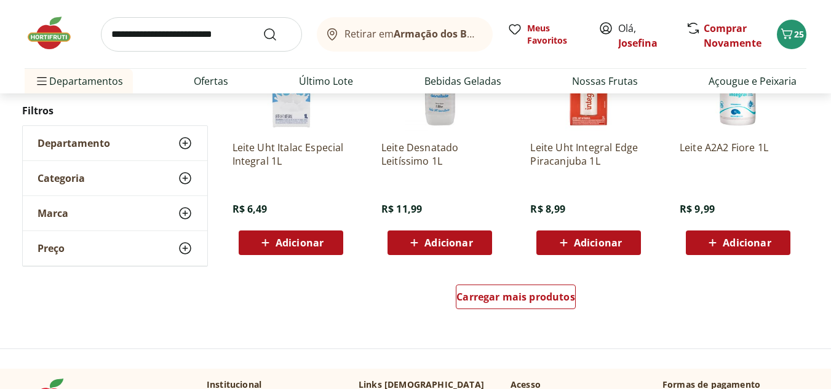
scroll to position [3256, 0]
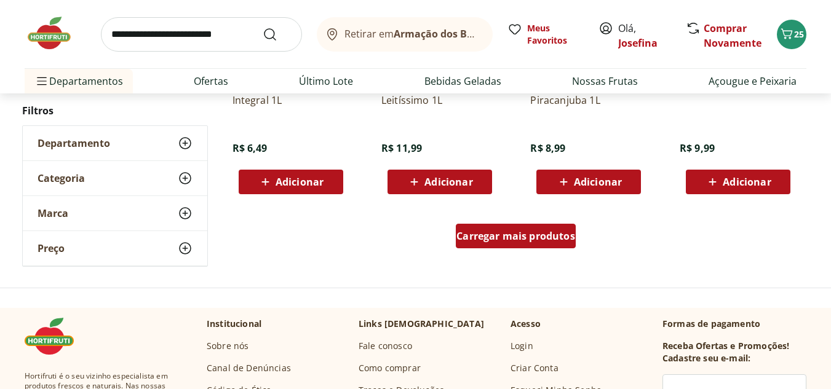
click at [557, 231] on span "Carregar mais produtos" at bounding box center [516, 236] width 119 height 10
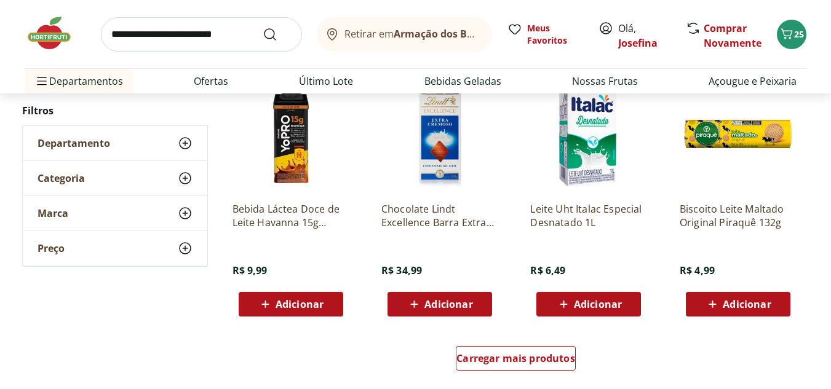
scroll to position [3954, 0]
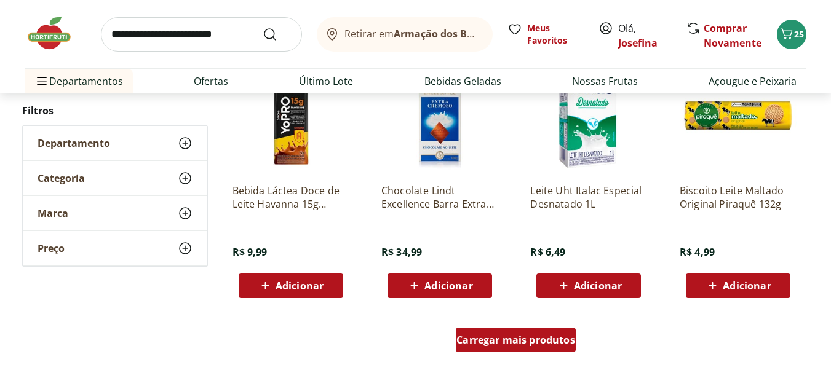
click at [520, 341] on span "Carregar mais produtos" at bounding box center [516, 340] width 119 height 10
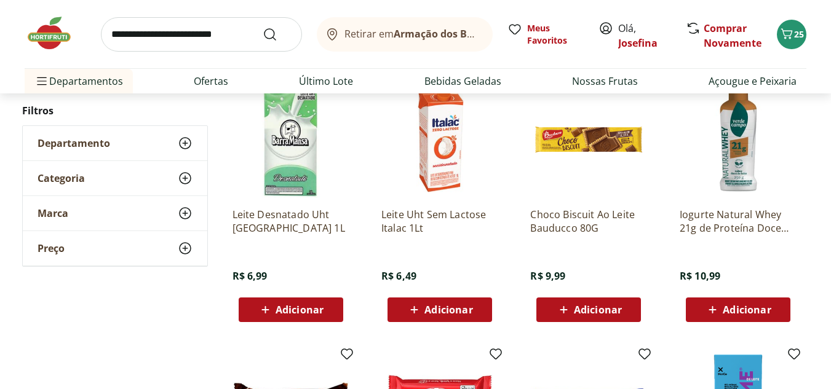
scroll to position [4212, 0]
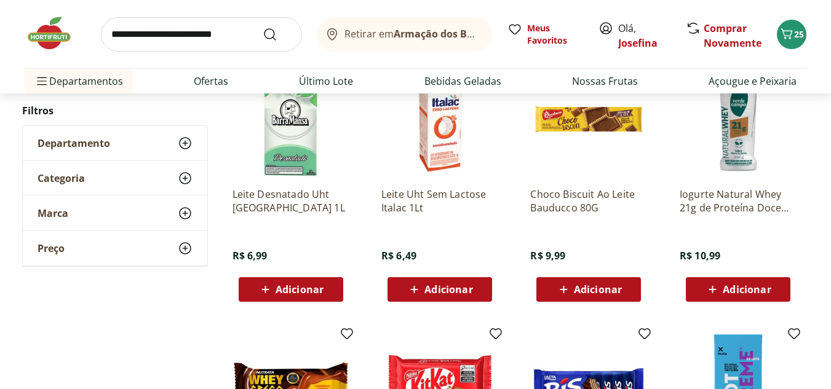
click at [441, 293] on span "Adicionar" at bounding box center [449, 290] width 48 height 10
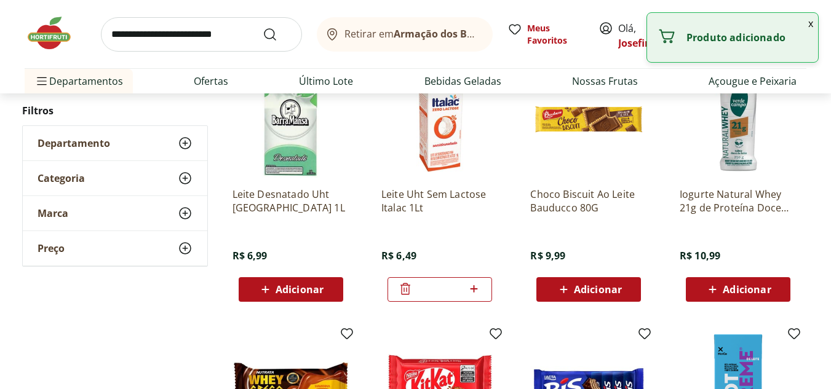
click at [477, 288] on icon at bounding box center [473, 289] width 15 height 15
type input "*"
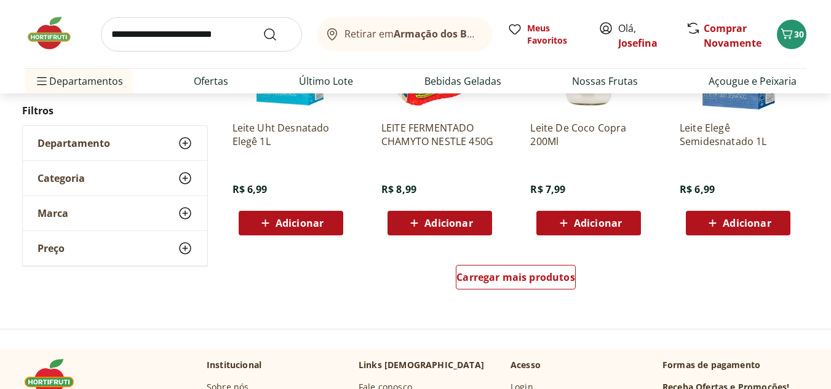
scroll to position [4850, 0]
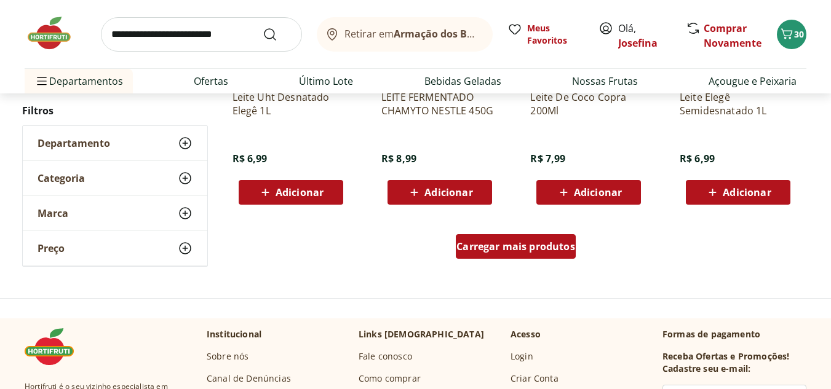
click at [548, 247] on span "Carregar mais produtos" at bounding box center [516, 247] width 119 height 10
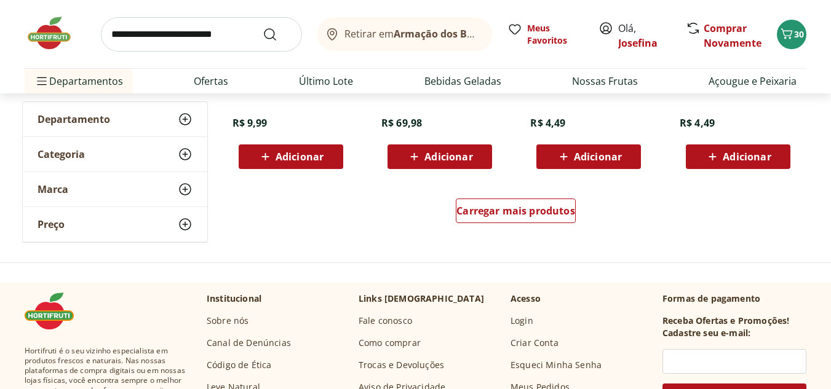
scroll to position [5700, 0]
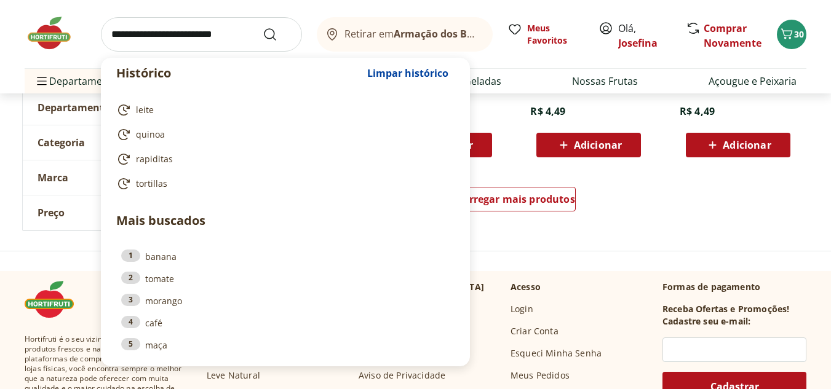
click at [164, 46] on input "search" at bounding box center [201, 34] width 201 height 34
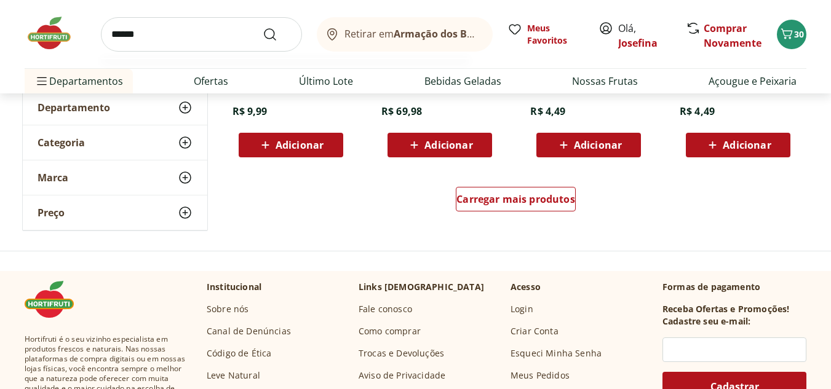
type input "******"
click at [263, 27] on button "Submit Search" at bounding box center [278, 34] width 30 height 15
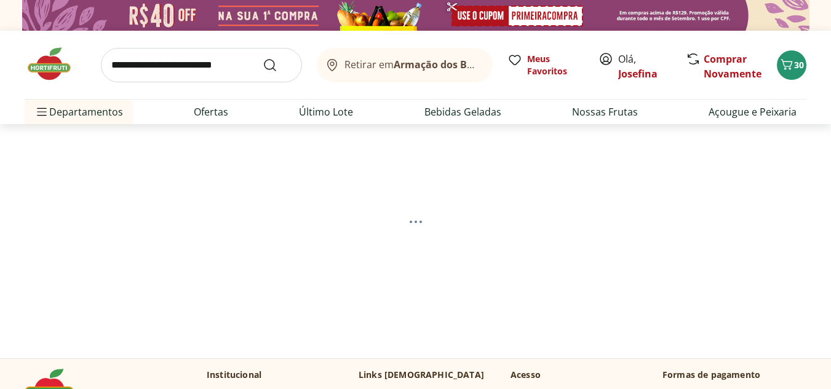
select select "**********"
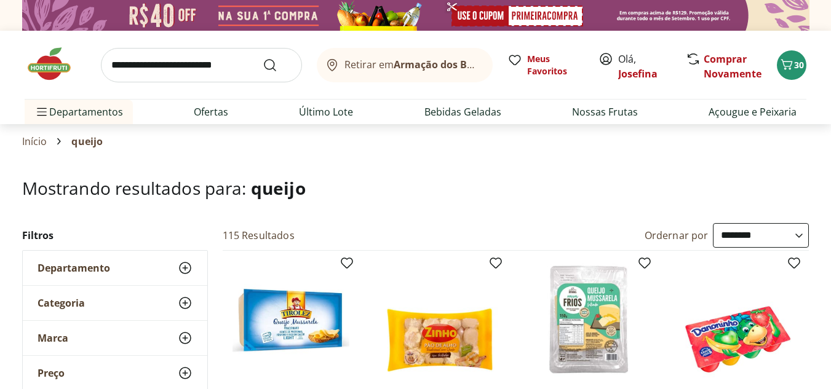
click at [30, 68] on img at bounding box center [56, 64] width 62 height 37
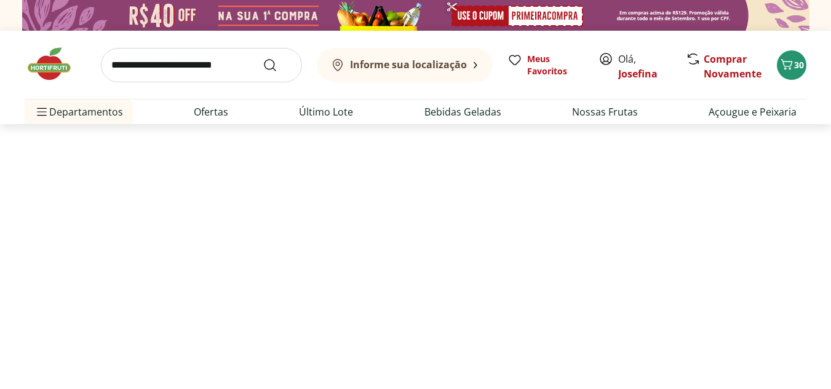
type input "*"
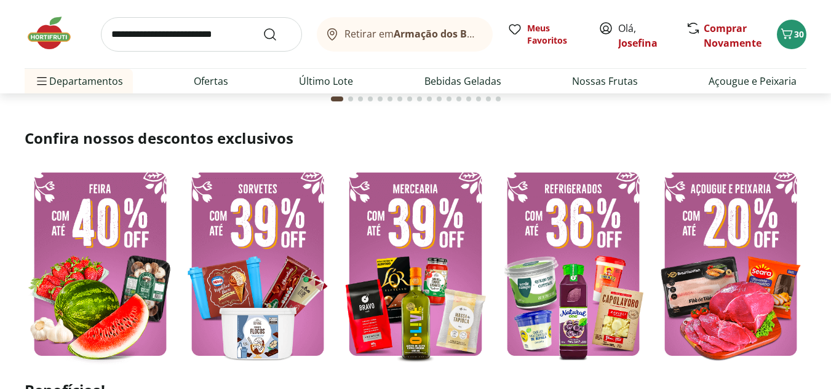
scroll to position [273, 0]
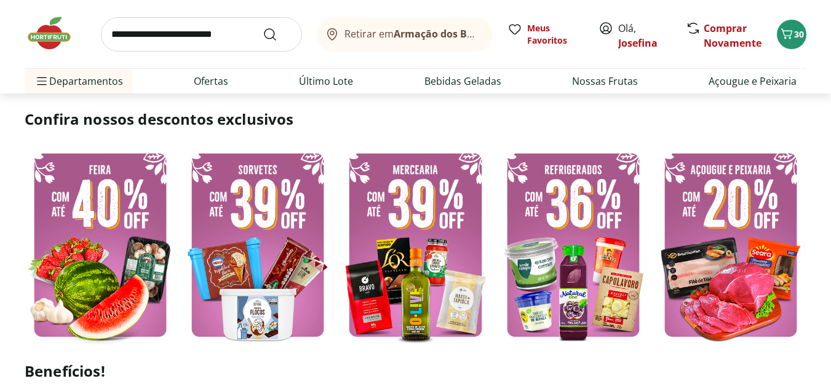
click at [561, 257] on img at bounding box center [573, 245] width 151 height 202
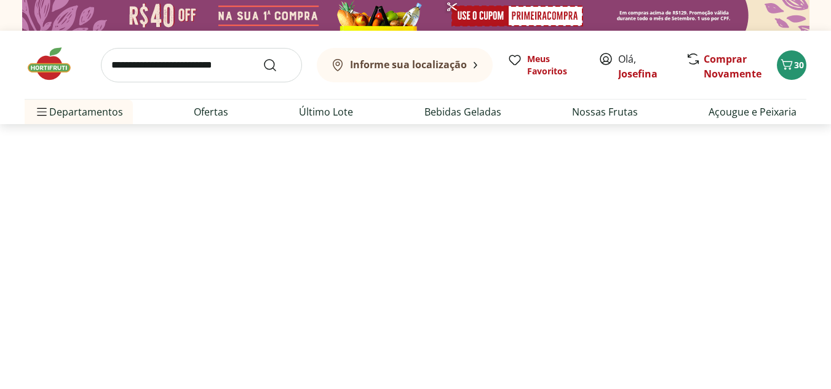
select select "**********"
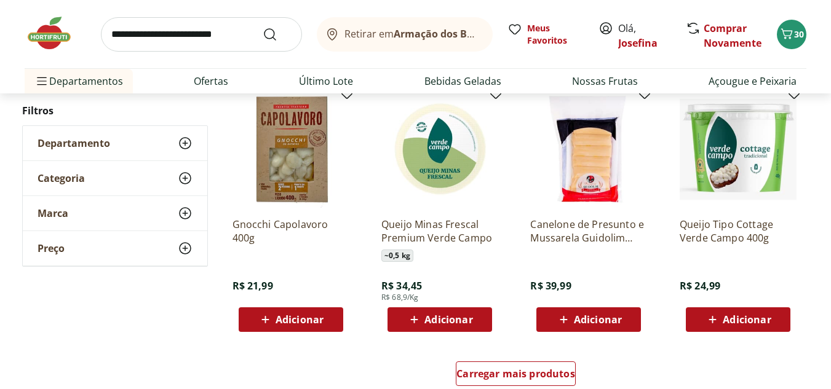
scroll to position [673, 0]
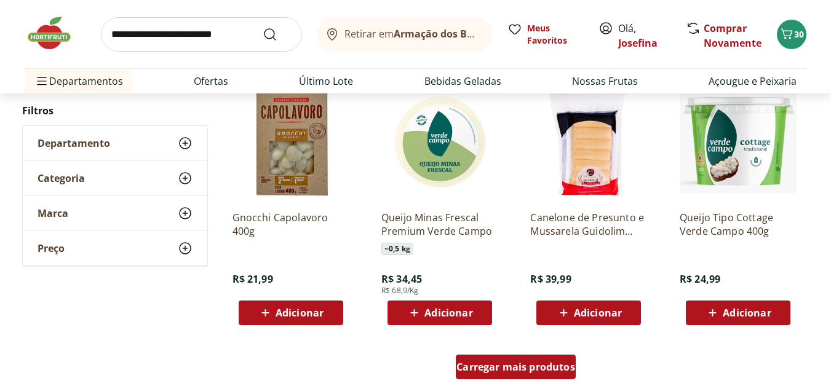
click at [548, 364] on span "Carregar mais produtos" at bounding box center [516, 367] width 119 height 10
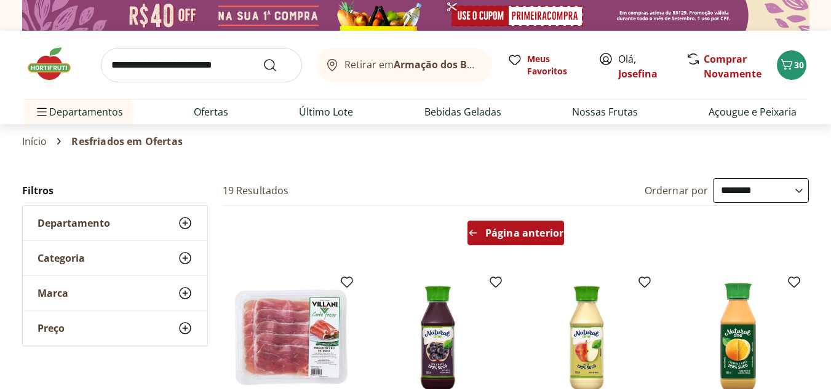
click at [491, 234] on span "Página anterior" at bounding box center [524, 233] width 78 height 10
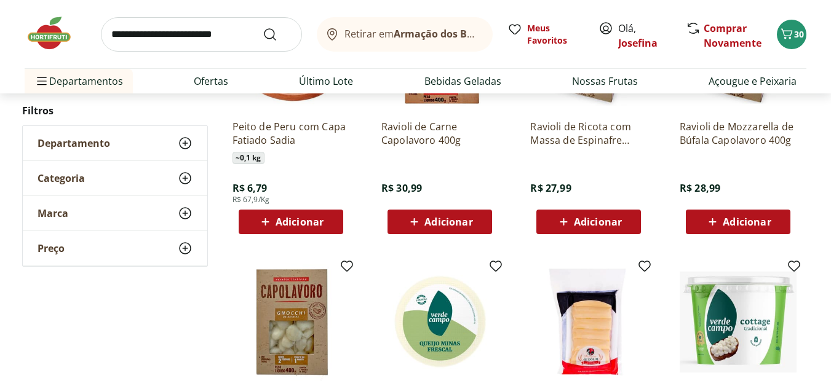
scroll to position [498, 0]
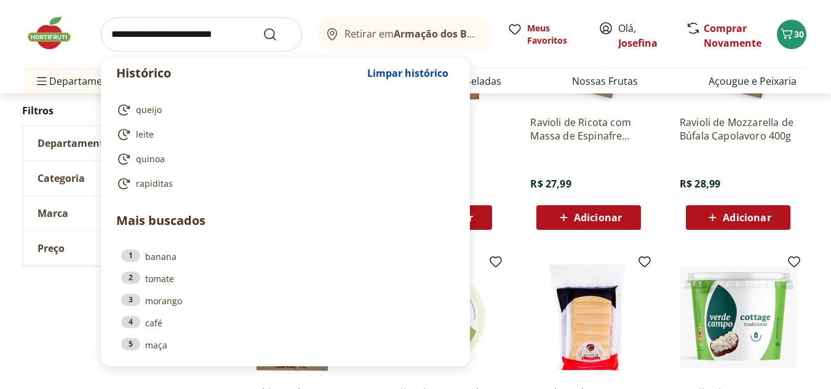
click at [193, 41] on input "search" at bounding box center [201, 34] width 201 height 34
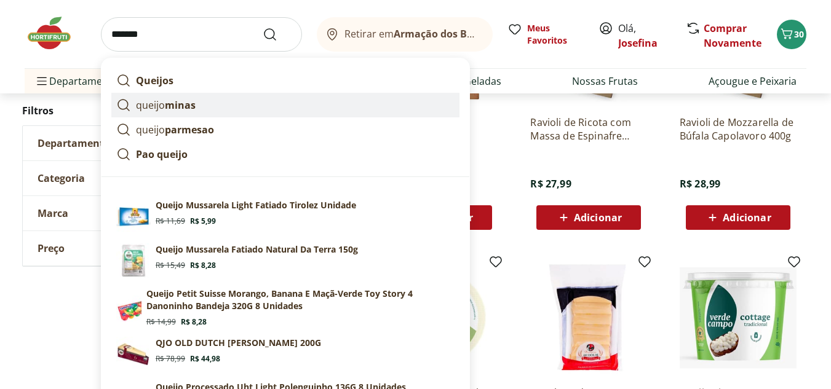
click at [191, 108] on strong "minas" at bounding box center [180, 105] width 31 height 14
type input "**********"
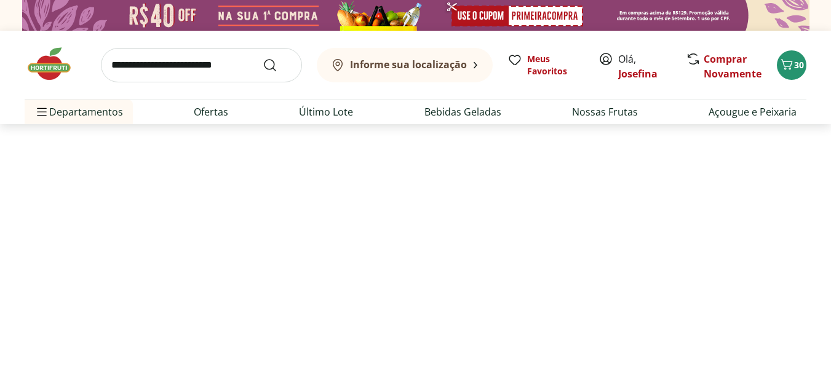
select select "**********"
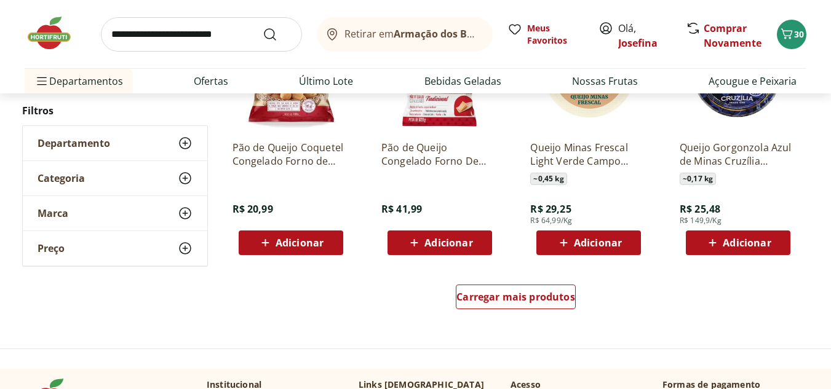
scroll to position [796, 0]
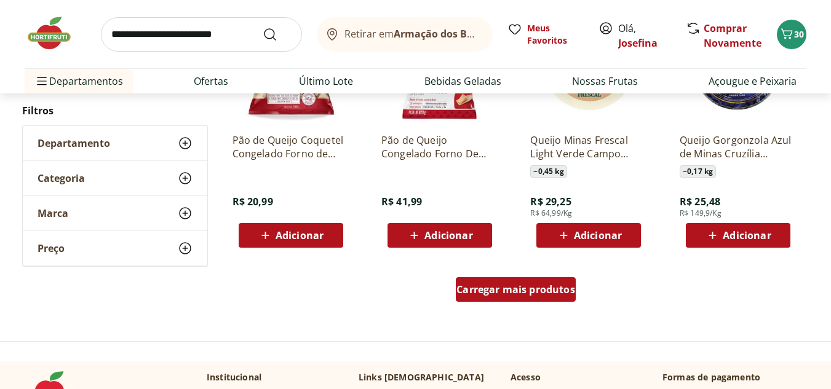
click at [504, 292] on span "Carregar mais produtos" at bounding box center [516, 290] width 119 height 10
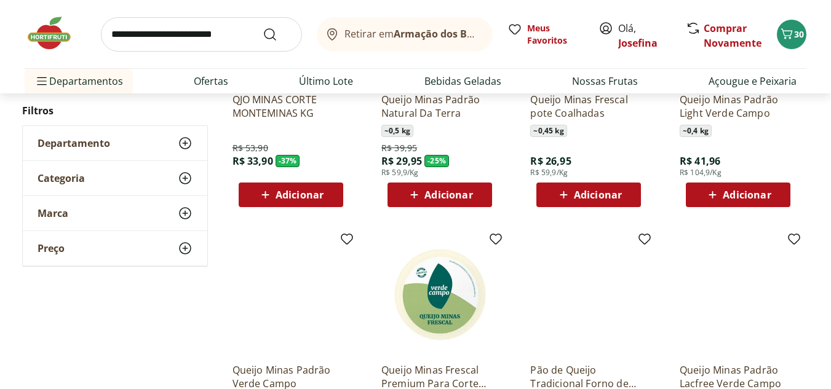
scroll to position [309, 0]
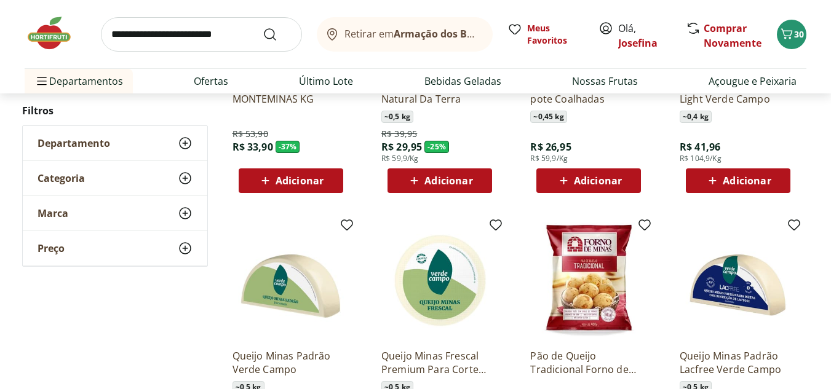
click at [601, 183] on span "Adicionar" at bounding box center [598, 181] width 48 height 10
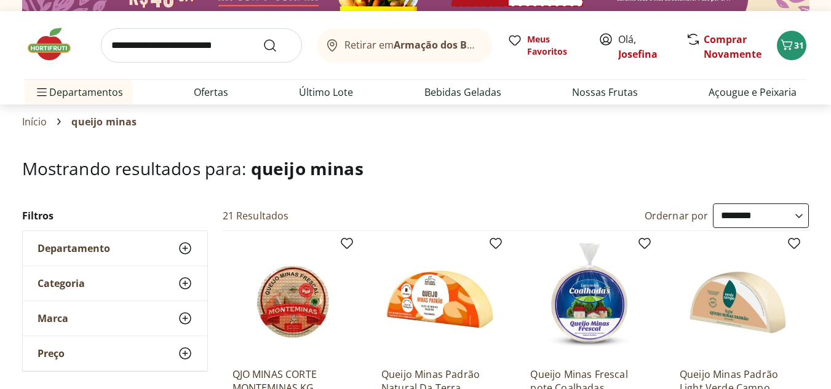
scroll to position [0, 0]
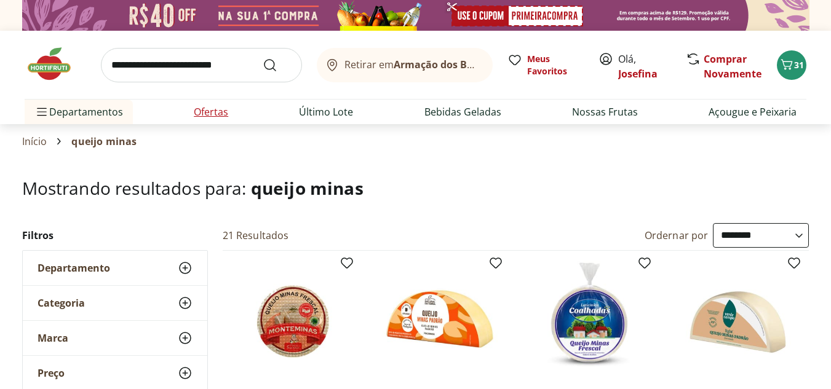
click at [199, 114] on link "Ofertas" at bounding box center [211, 112] width 34 height 15
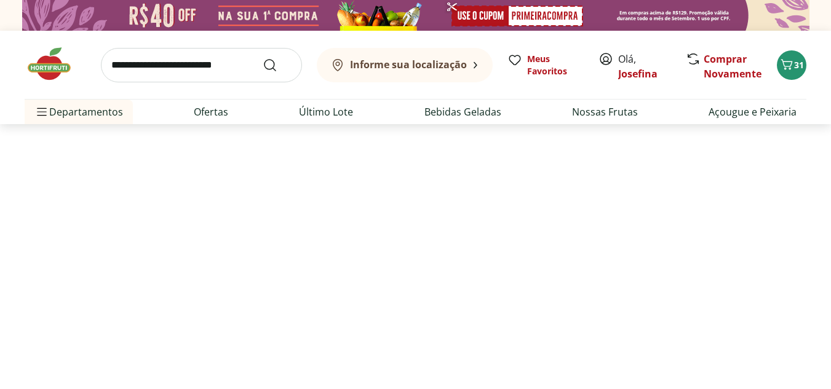
select select "**********"
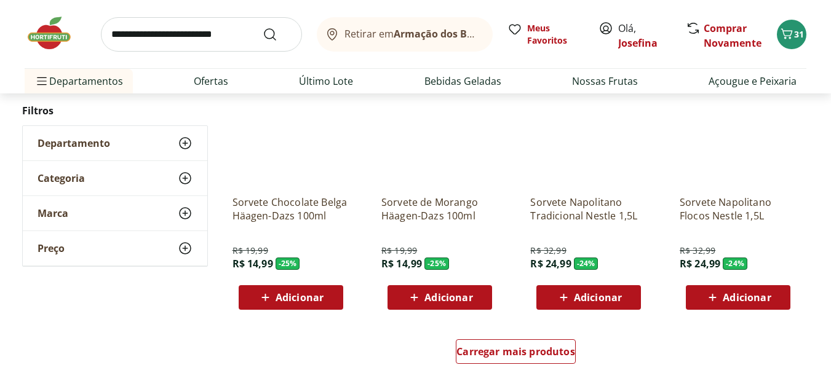
scroll to position [695, 0]
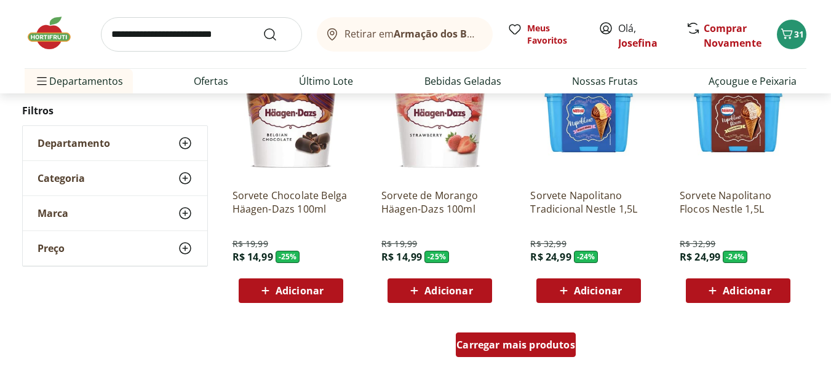
click at [543, 344] on span "Carregar mais produtos" at bounding box center [516, 345] width 119 height 10
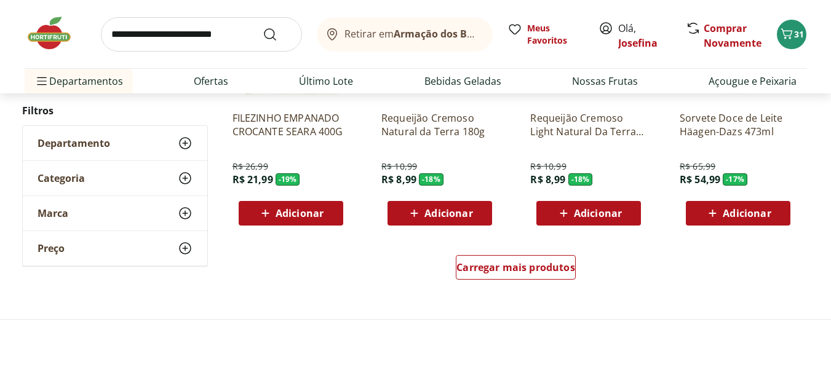
scroll to position [1595, 0]
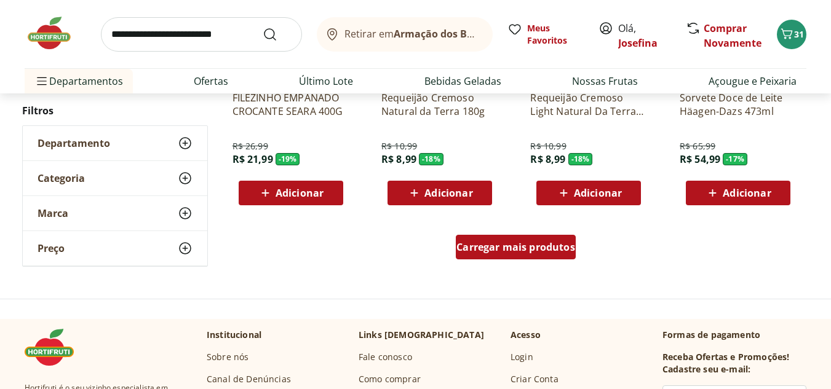
click at [513, 250] on span "Carregar mais produtos" at bounding box center [516, 247] width 119 height 10
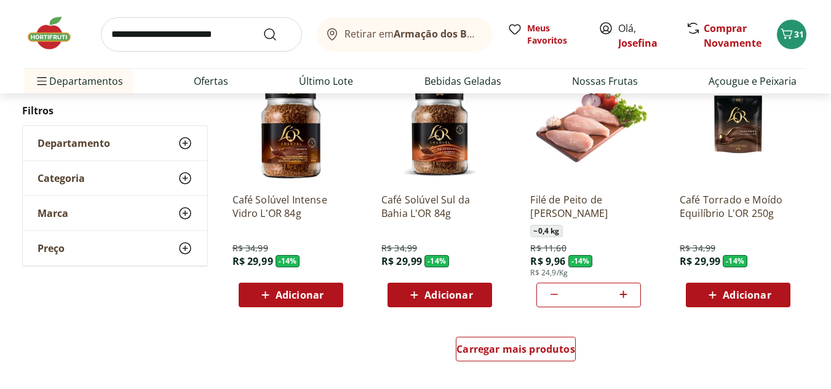
scroll to position [2302, 0]
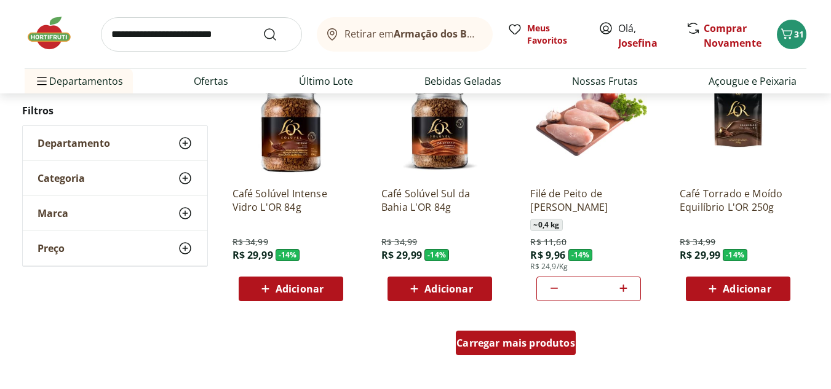
click at [505, 351] on div "Carregar mais produtos" at bounding box center [516, 343] width 120 height 25
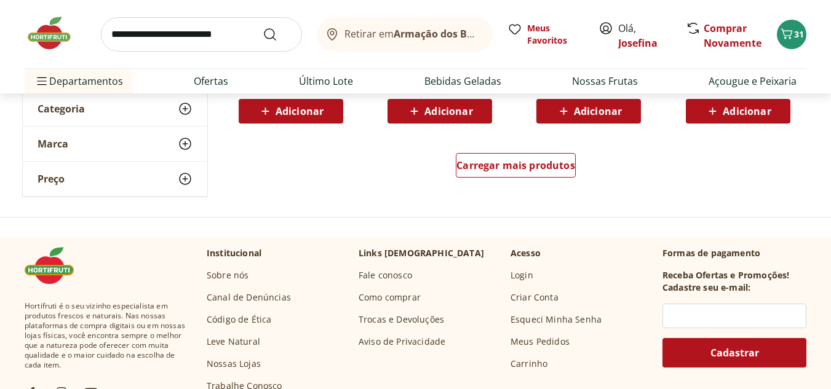
scroll to position [3343, 0]
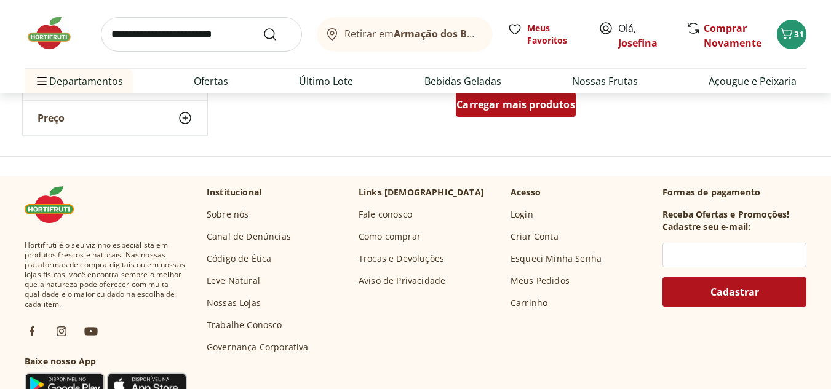
click at [550, 104] on span "Carregar mais produtos" at bounding box center [516, 105] width 119 height 10
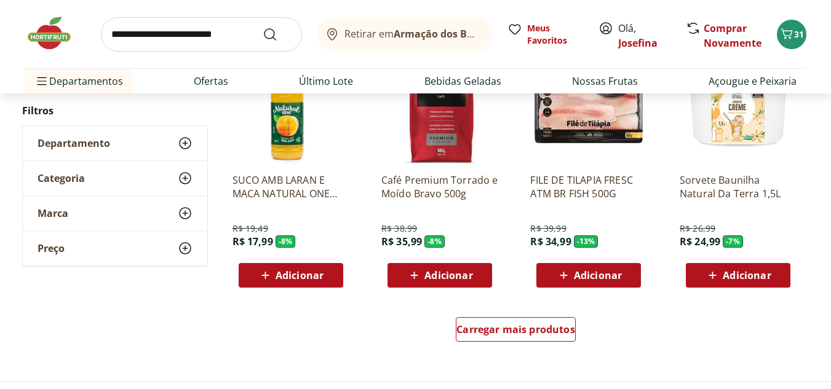
scroll to position [3929, 0]
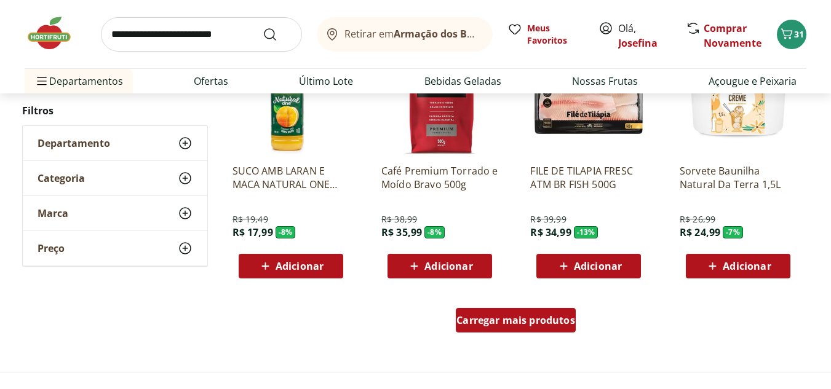
click at [553, 316] on span "Carregar mais produtos" at bounding box center [516, 321] width 119 height 10
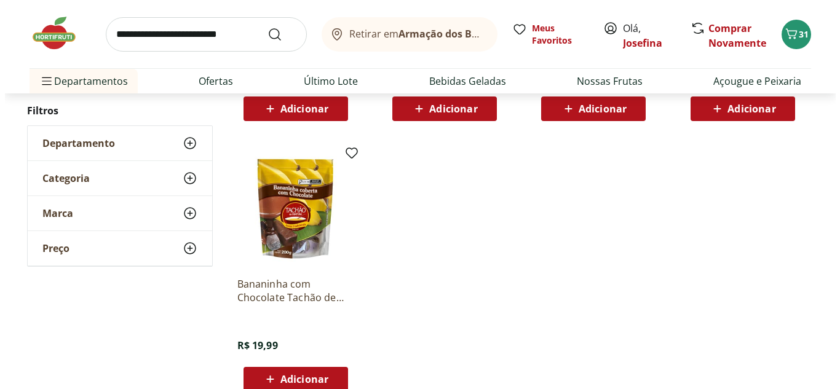
scroll to position [403, 0]
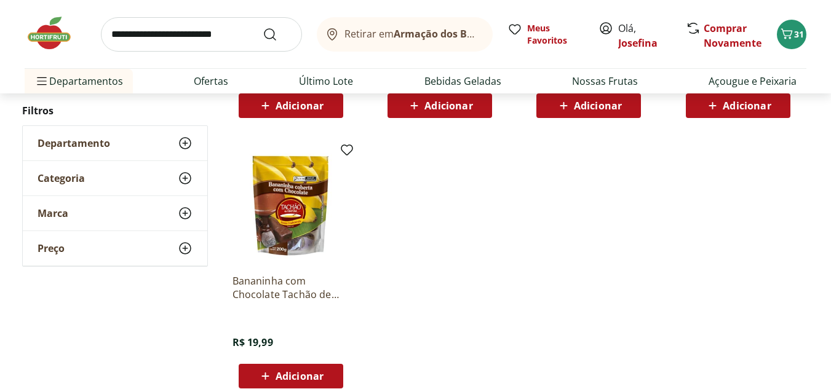
click at [799, 49] on div "Retirar em Armação dos Búzios/RJ Meus Favoritos Olá, Josefina Comprar Novamente…" at bounding box center [416, 34] width 782 height 68
click at [788, 34] on icon "Carrinho" at bounding box center [787, 33] width 15 height 15
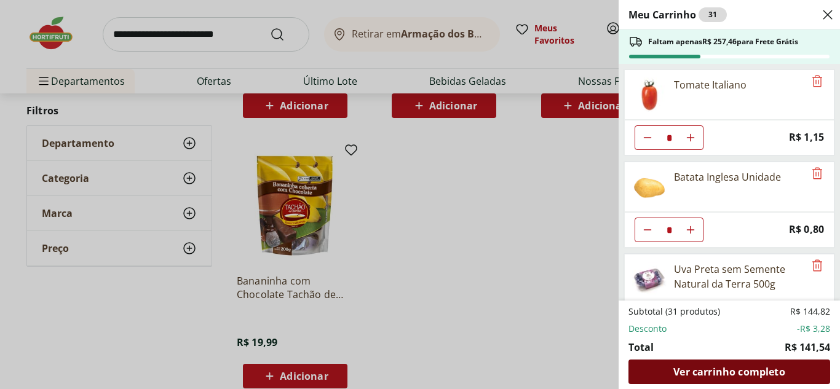
click at [747, 377] on span "Ver carrinho completo" at bounding box center [729, 372] width 111 height 10
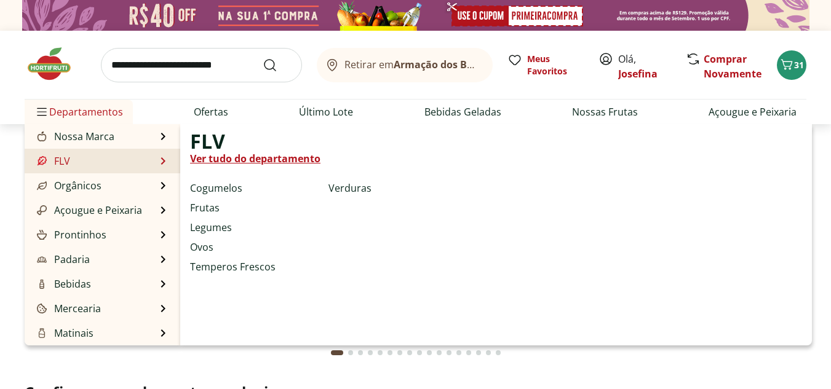
click at [239, 157] on link "Ver tudo do departamento" at bounding box center [255, 158] width 130 height 15
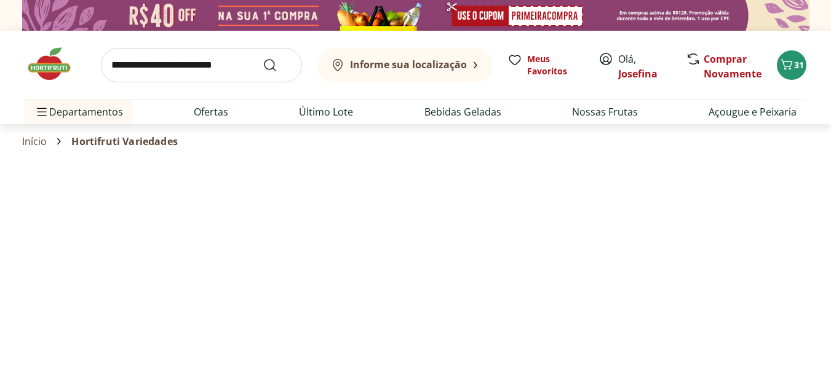
select select "**********"
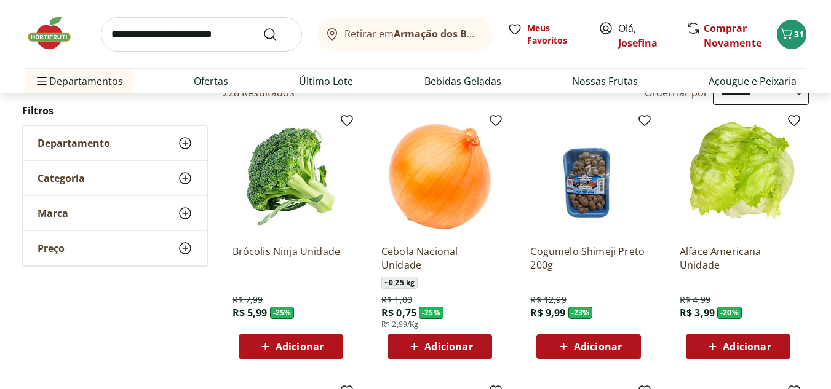
scroll to position [134, 0]
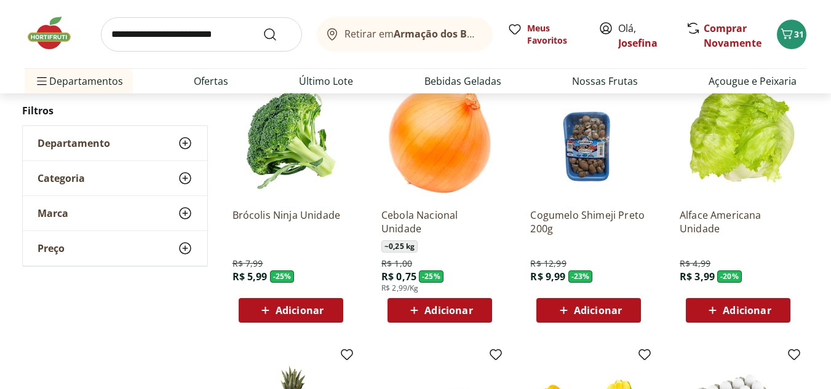
click at [469, 310] on span "Adicionar" at bounding box center [449, 311] width 48 height 10
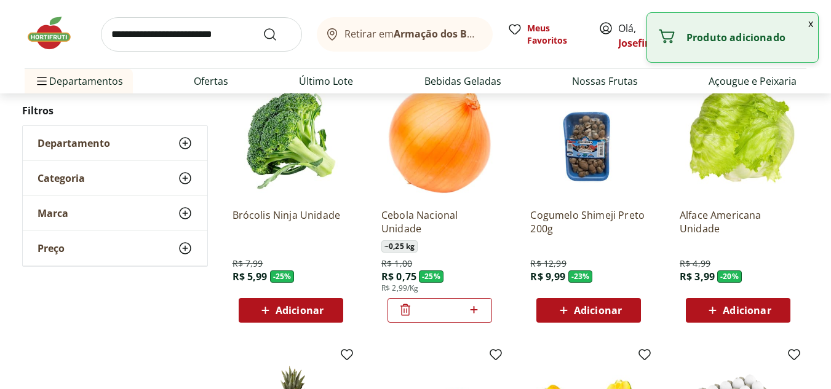
click at [482, 313] on div "*" at bounding box center [440, 310] width 105 height 25
click at [474, 313] on icon at bounding box center [473, 310] width 15 height 15
type input "*"
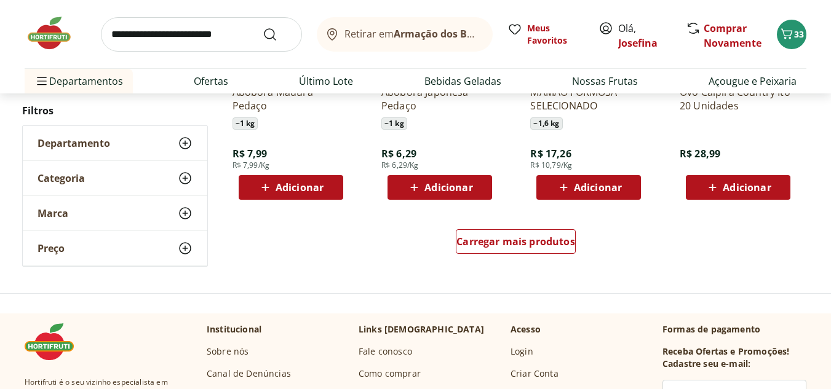
scroll to position [805, 0]
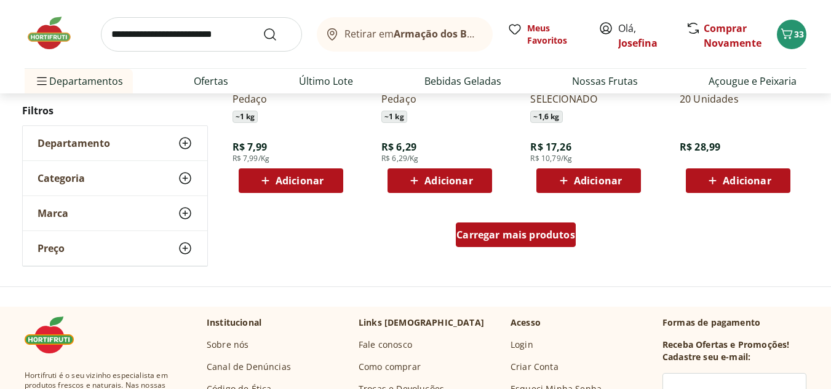
click at [501, 228] on div "Carregar mais produtos" at bounding box center [516, 235] width 120 height 25
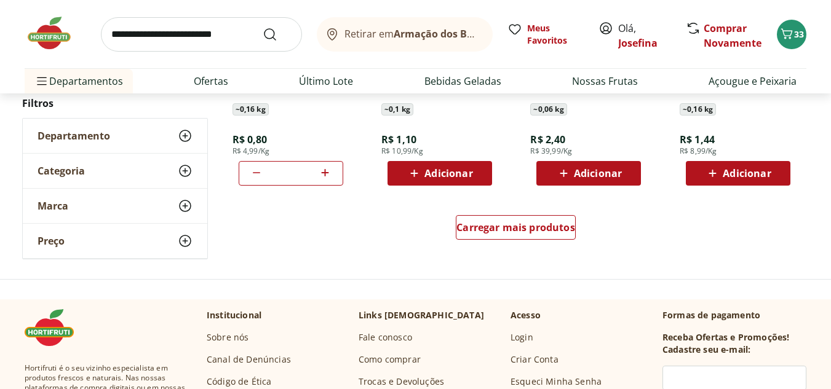
scroll to position [1629, 0]
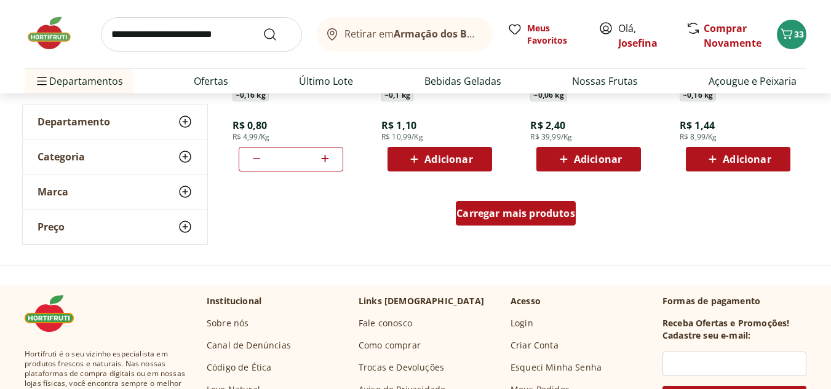
click at [549, 216] on span "Carregar mais produtos" at bounding box center [516, 214] width 119 height 10
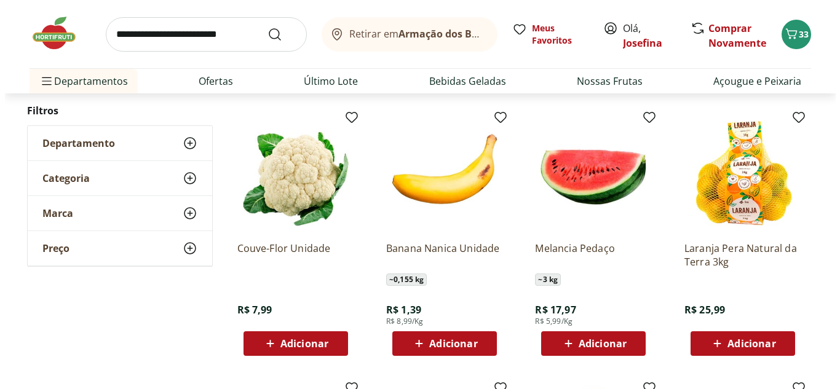
scroll to position [1995, 0]
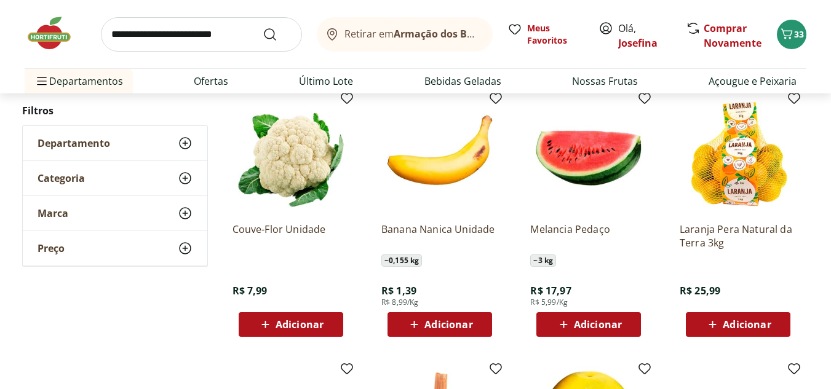
click at [441, 327] on span "Adicionar" at bounding box center [449, 325] width 48 height 10
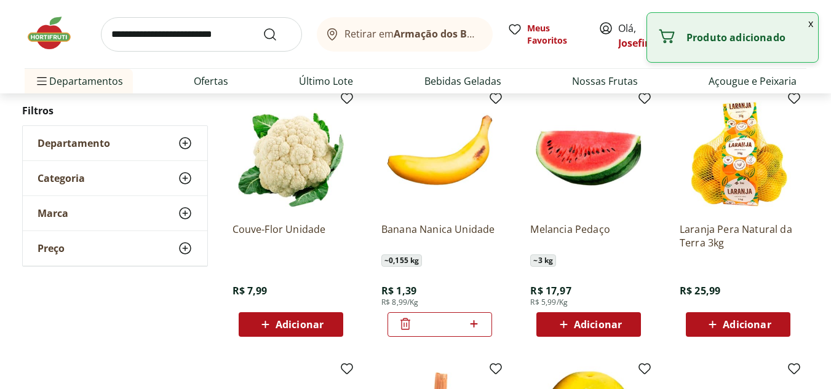
click at [476, 322] on icon at bounding box center [473, 324] width 15 height 15
type input "*"
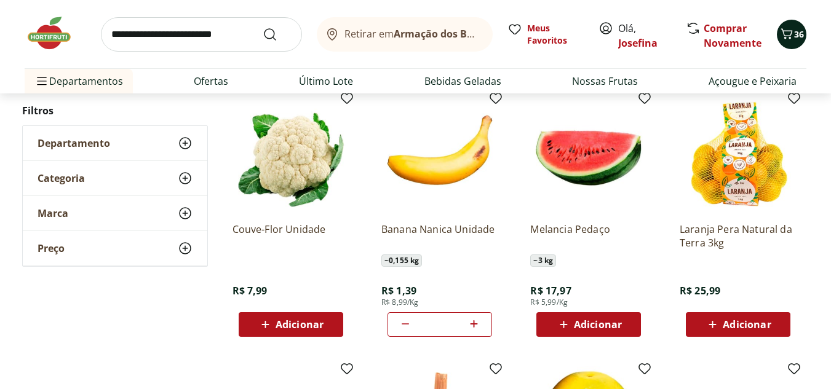
click at [788, 25] on div "36" at bounding box center [792, 35] width 10 height 20
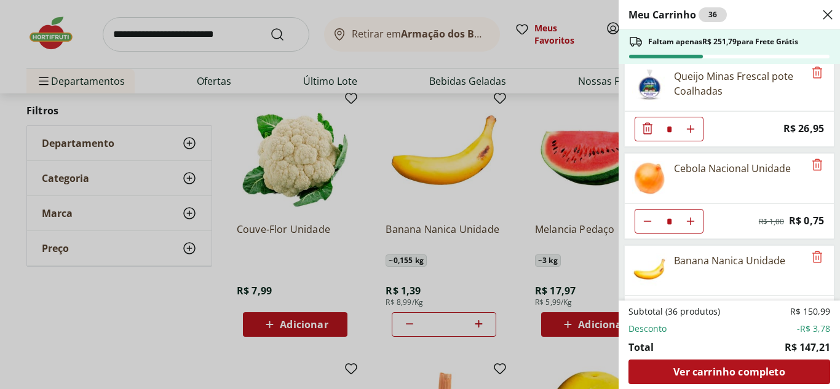
scroll to position [1245, 0]
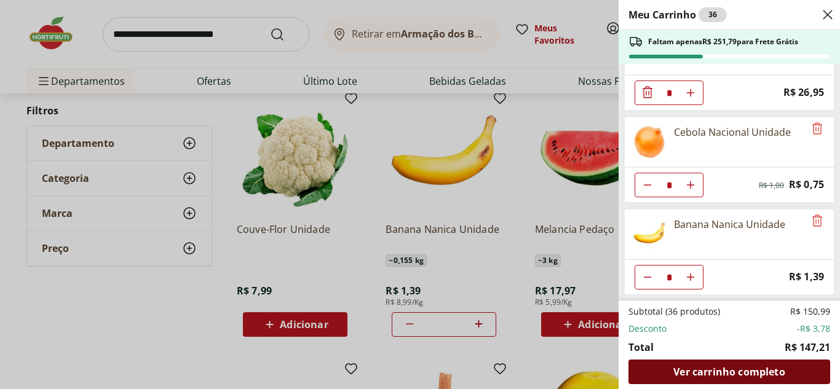
click at [792, 372] on div "Ver carrinho completo" at bounding box center [730, 372] width 202 height 25
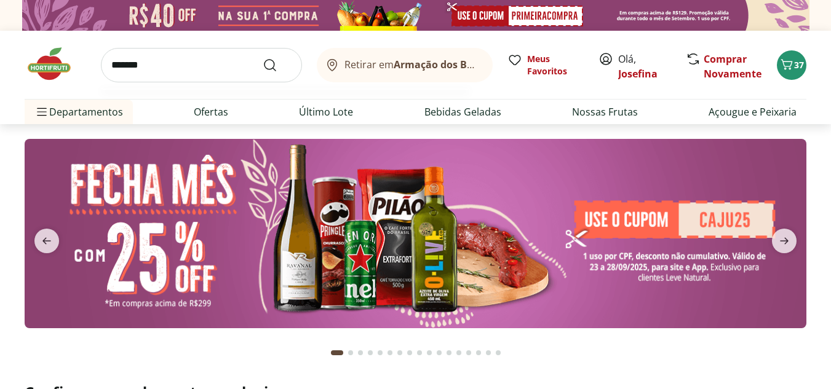
type input "*******"
click at [263, 58] on button "Submit Search" at bounding box center [278, 65] width 30 height 15
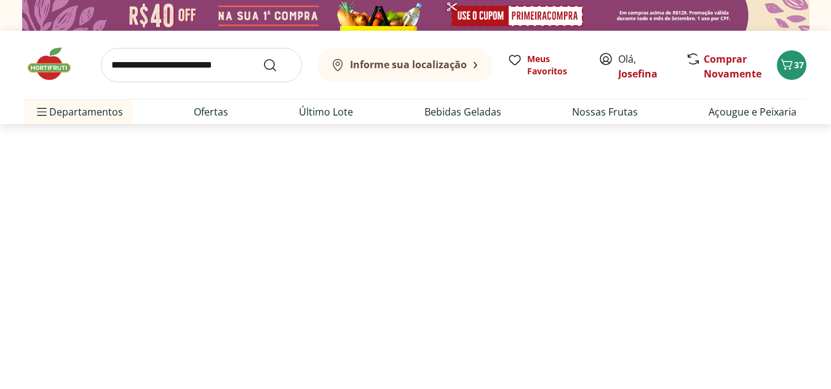
select select "**********"
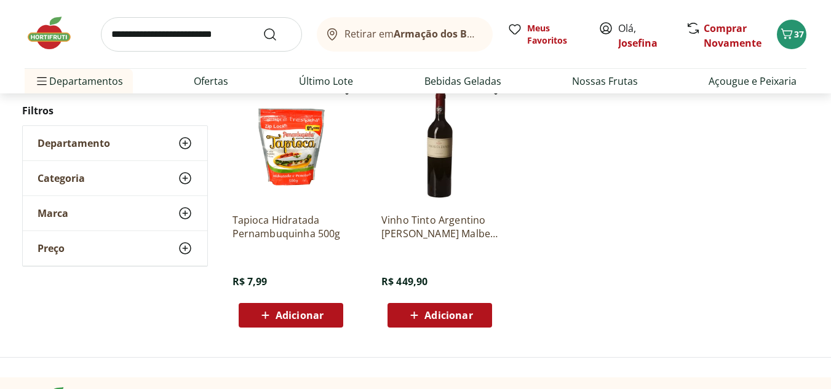
scroll to position [719, 0]
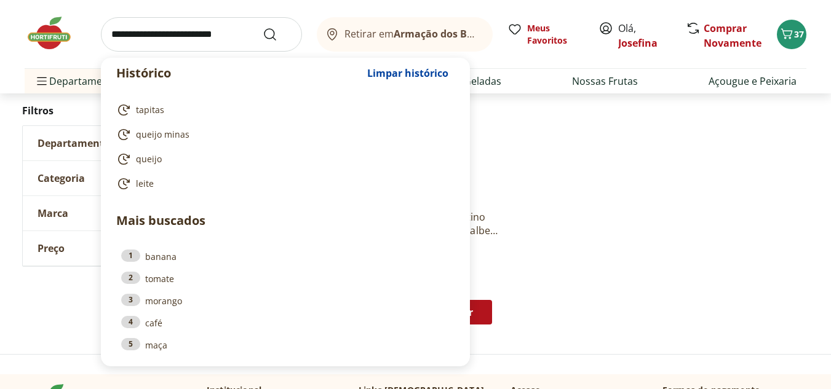
click at [217, 36] on input "search" at bounding box center [201, 34] width 201 height 34
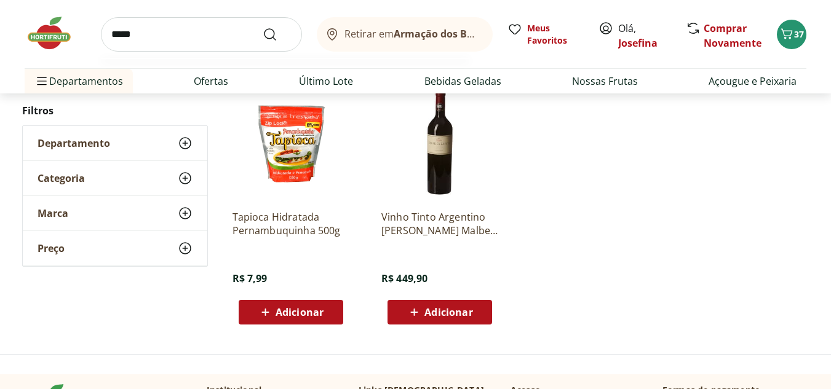
type input "*****"
click at [263, 27] on button "Submit Search" at bounding box center [278, 34] width 30 height 15
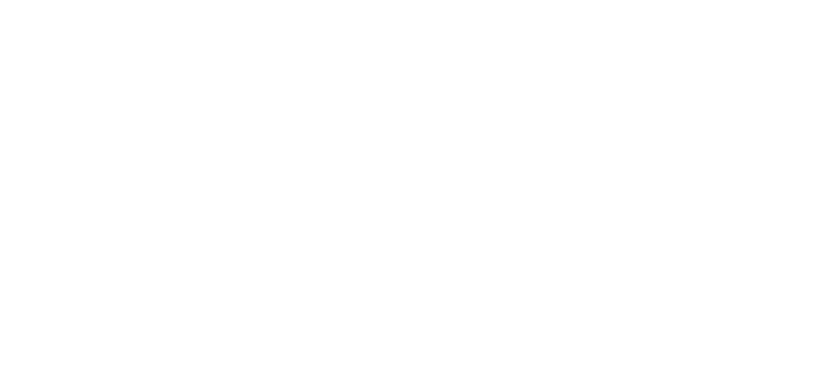
select select "**********"
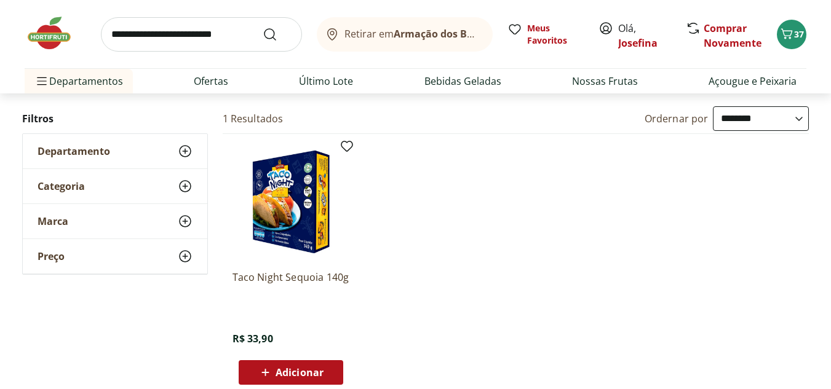
scroll to position [121, 0]
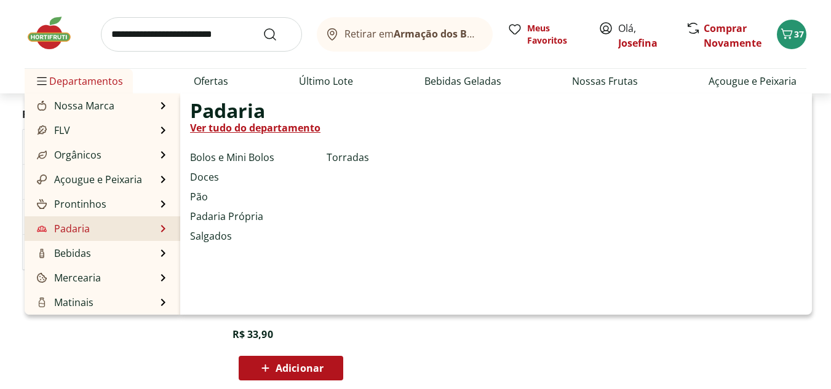
click at [95, 232] on li "Padaria Padaria Ver tudo do departamento Bolos e Mini Bolos Doces Pão Padaria P…" at bounding box center [103, 229] width 156 height 25
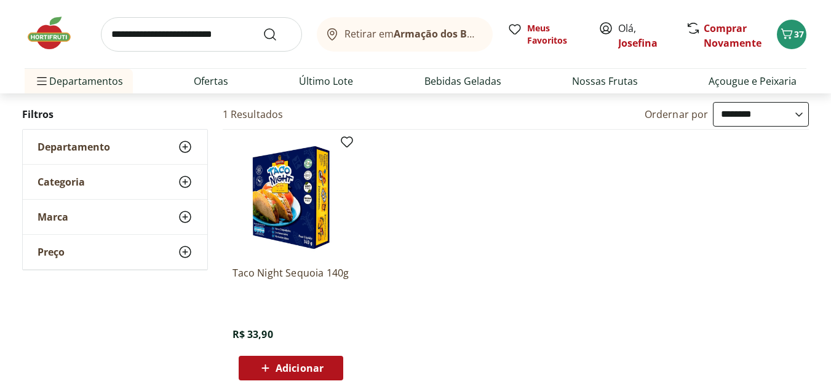
click at [159, 40] on input "search" at bounding box center [201, 34] width 201 height 34
type input "***"
click at [263, 27] on button "Submit Search" at bounding box center [278, 34] width 30 height 15
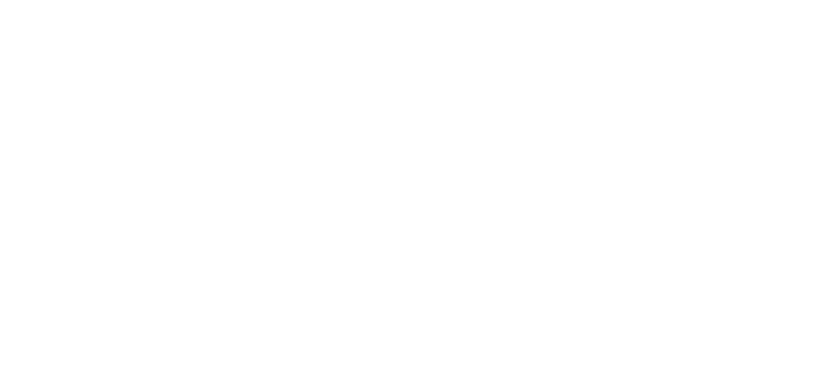
select select "**********"
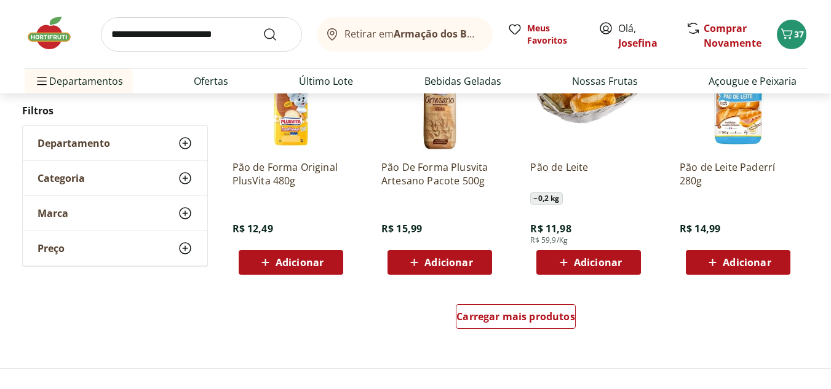
scroll to position [773, 0]
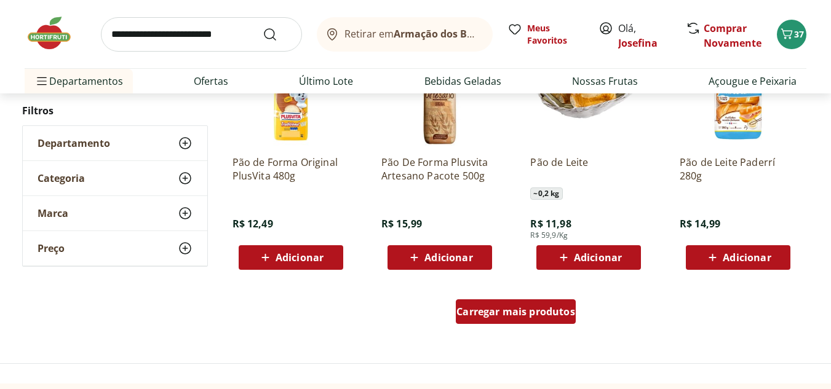
click at [508, 311] on span "Carregar mais produtos" at bounding box center [516, 312] width 119 height 10
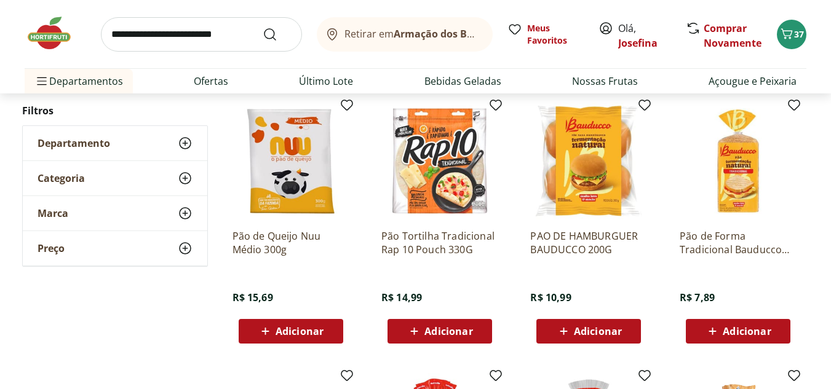
scroll to position [956, 0]
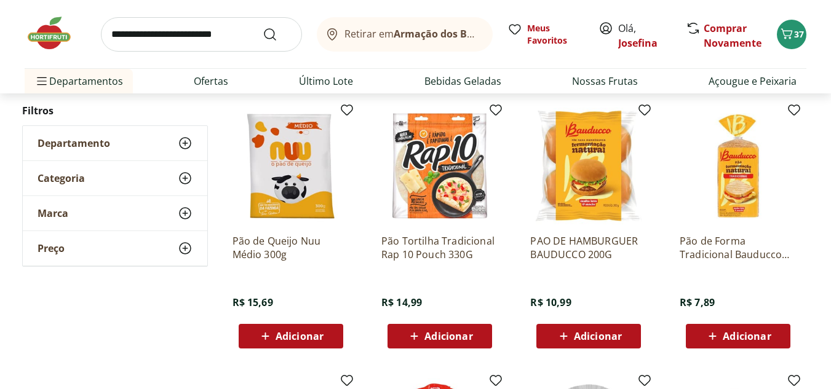
click at [193, 44] on input "search" at bounding box center [201, 34] width 201 height 34
type input "********"
click at [263, 27] on button "Submit Search" at bounding box center [278, 34] width 30 height 15
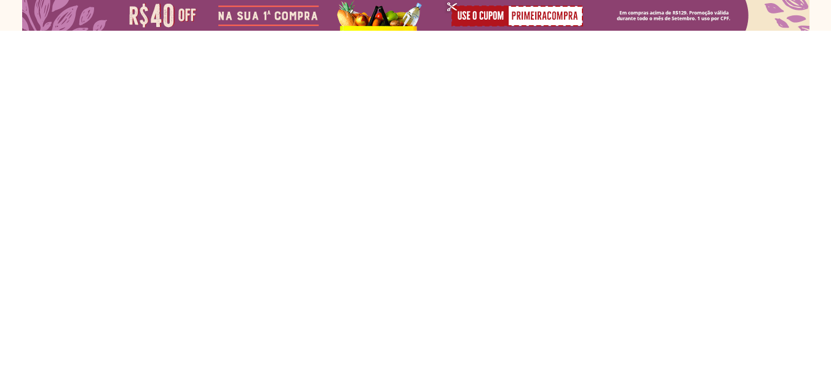
select select "**********"
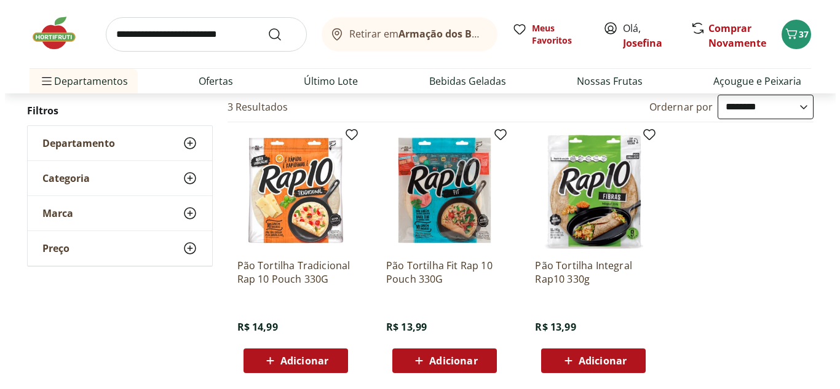
scroll to position [146, 0]
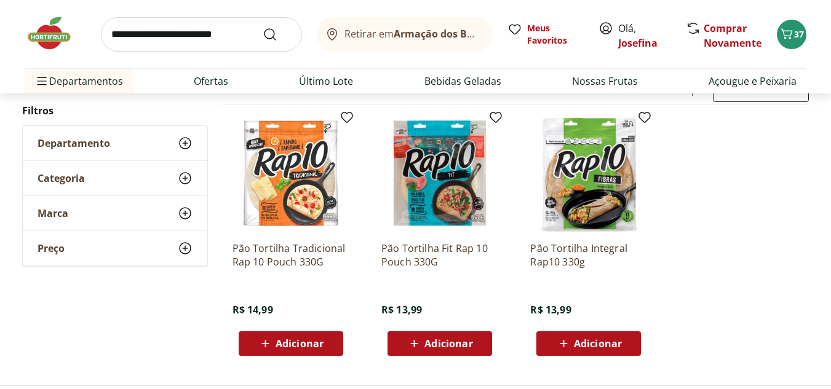
click at [452, 343] on span "Adicionar" at bounding box center [449, 344] width 48 height 10
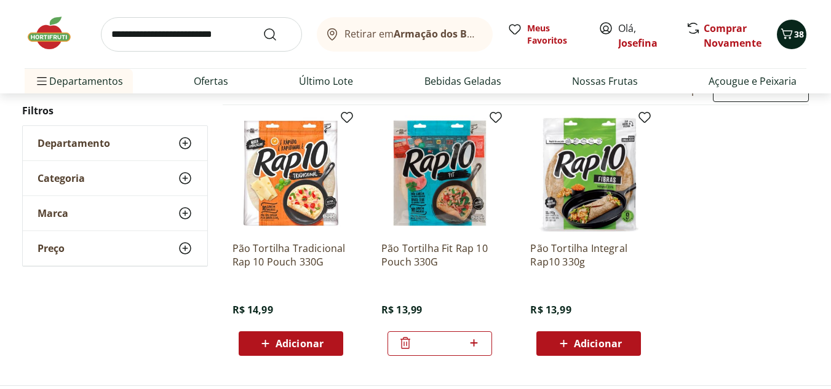
click at [799, 31] on span "38" at bounding box center [799, 34] width 10 height 12
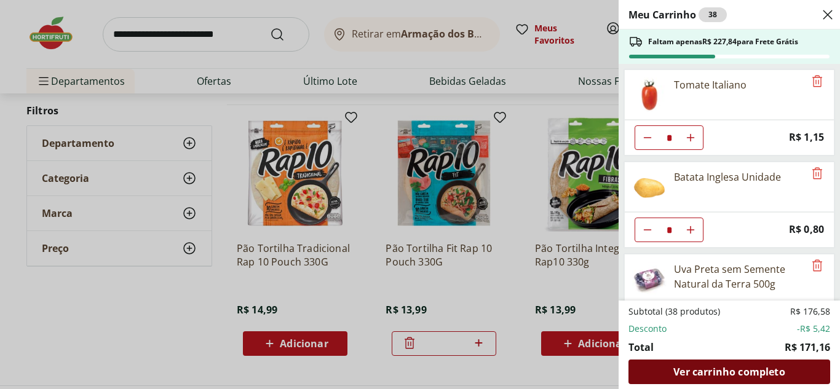
click at [797, 367] on div "Ver carrinho completo" at bounding box center [730, 372] width 202 height 25
